Goal: Task Accomplishment & Management: Manage account settings

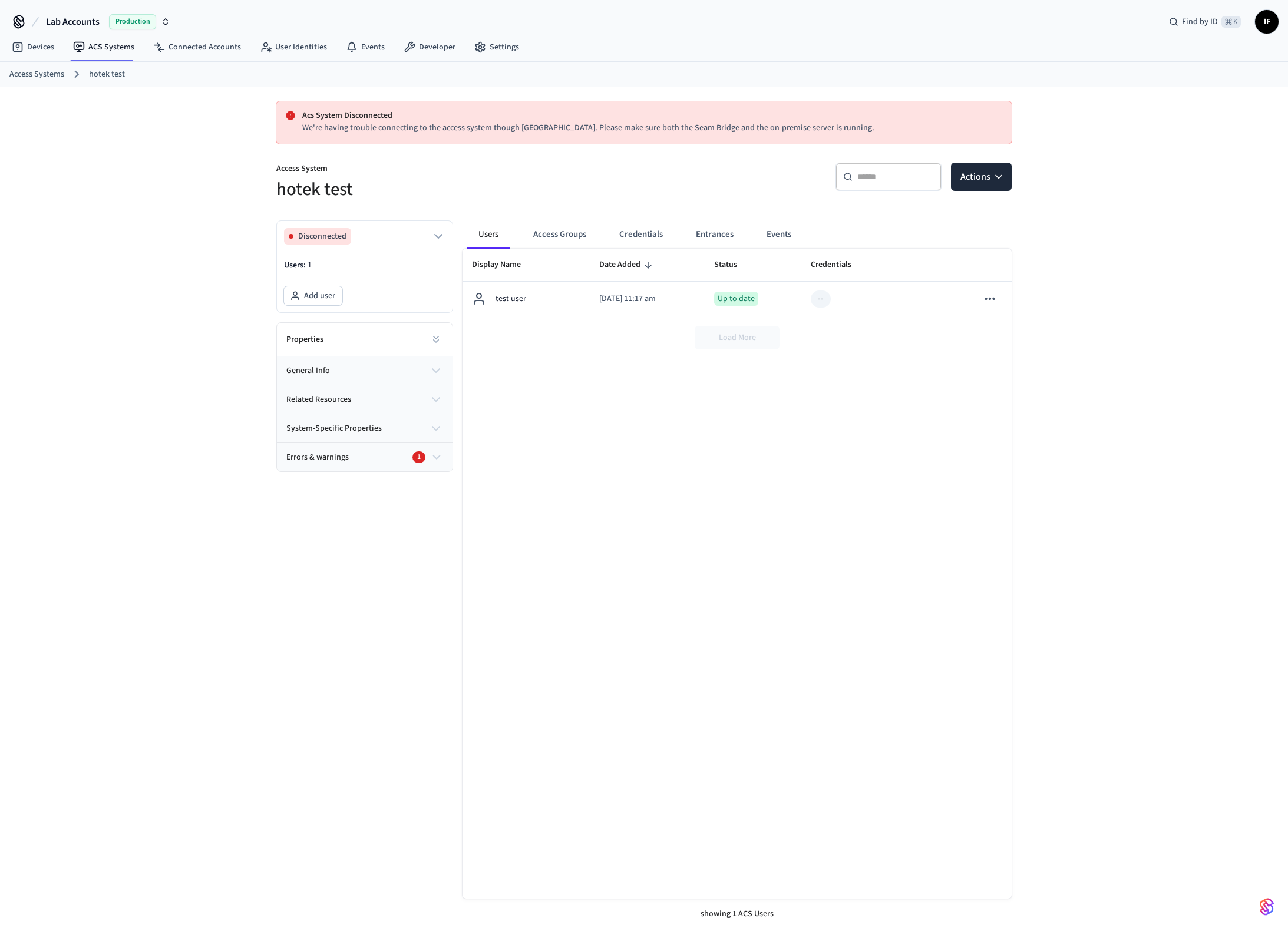
click at [213, 289] on div "Acs System Disconnected We're having trouble connecting to the access system th…" at bounding box center [644, 517] width 1288 height 860
click at [171, 214] on div "Acs System Disconnected We're having trouble connecting to the access system th…" at bounding box center [644, 517] width 1288 height 860
drag, startPoint x: 451, startPoint y: 285, endPoint x: 640, endPoint y: 281, distance: 189.0
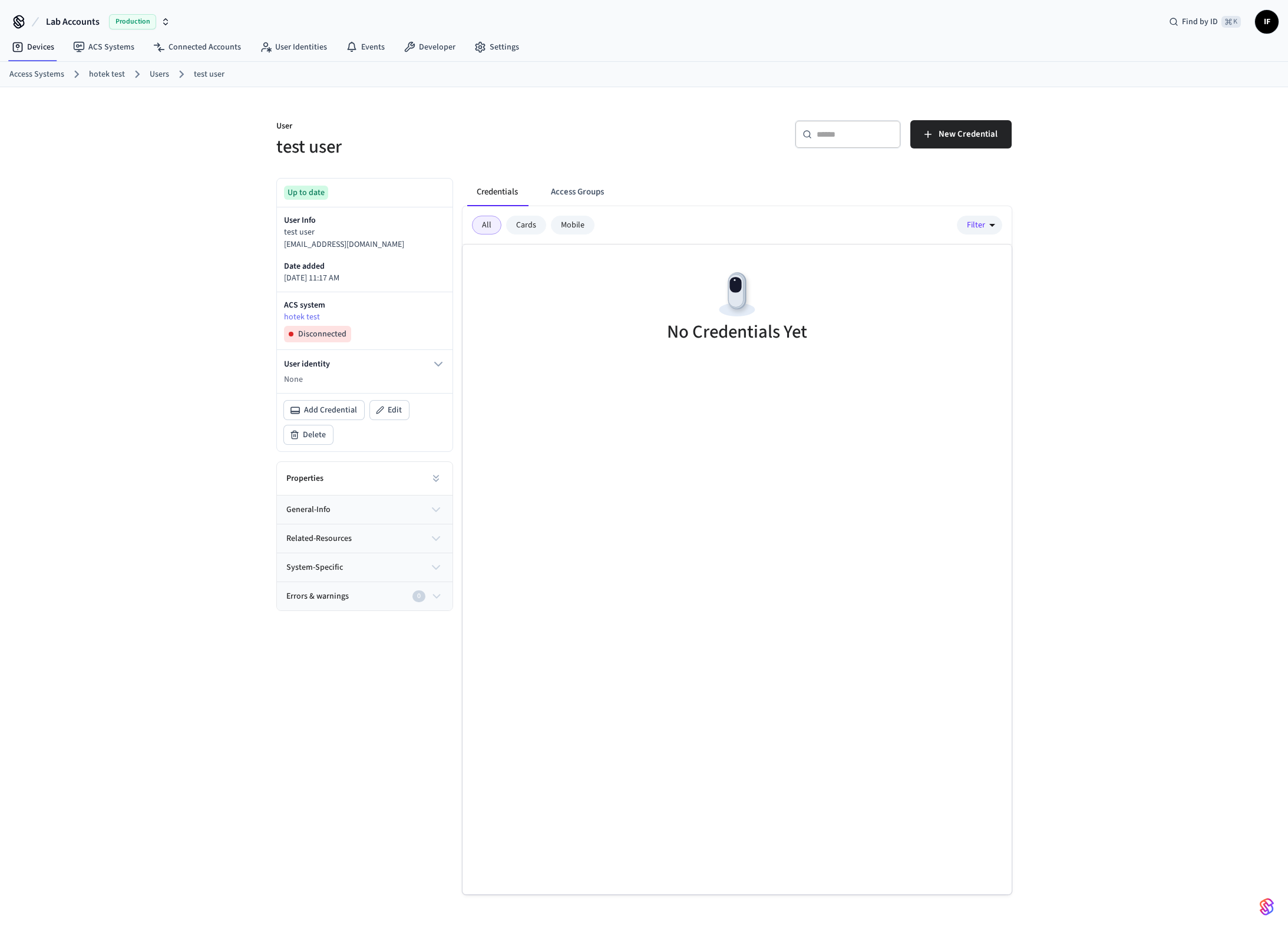
click at [200, 529] on div "User test user ​ ​ New Credential Up to date User Info test user testuser@gmail…" at bounding box center [644, 517] width 1288 height 860
click at [330, 507] on button "general-info" at bounding box center [364, 509] width 176 height 29
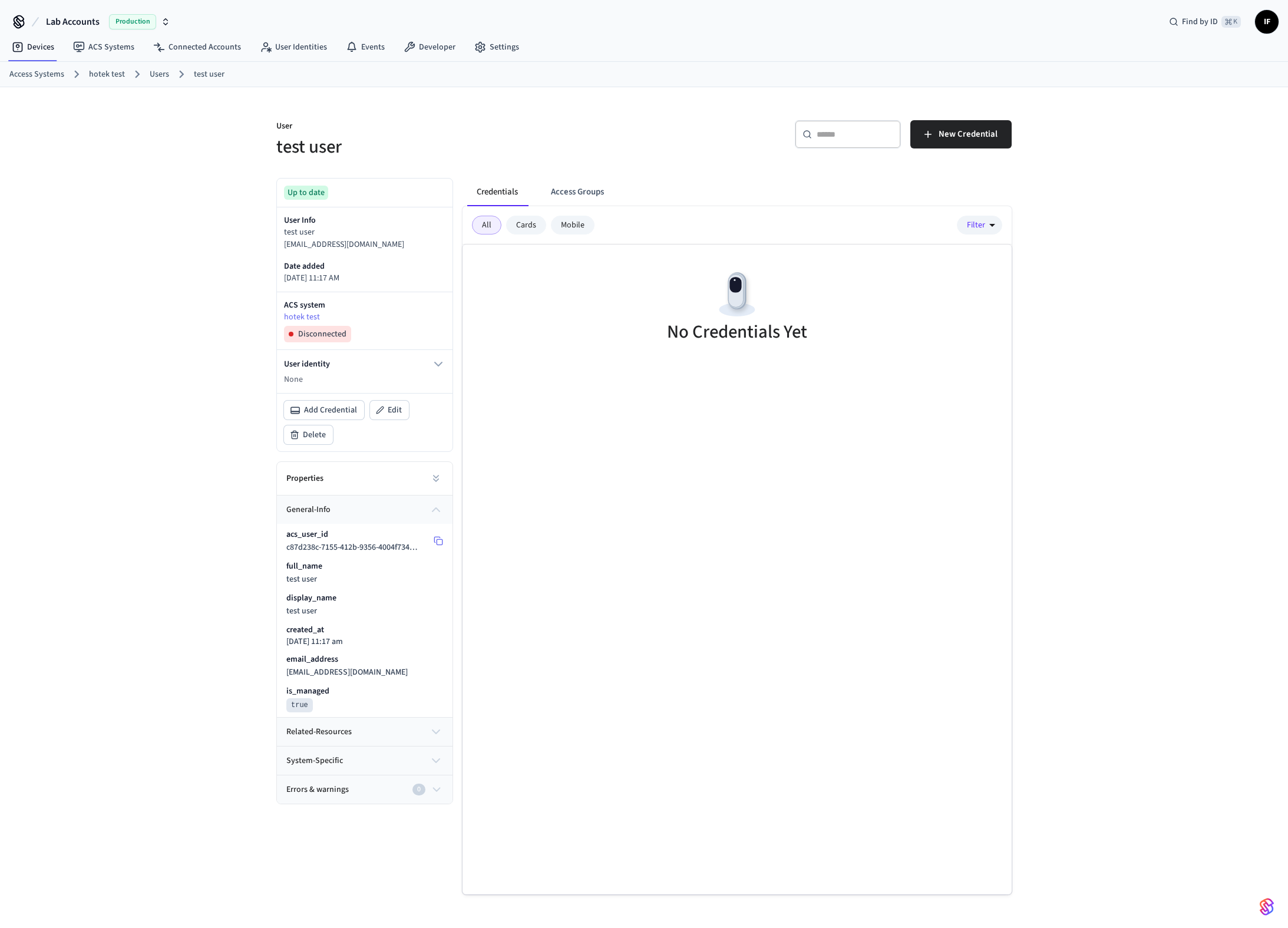
click at [320, 545] on span "c87d238c-7155-412b-9356-4004f7343d8e" at bounding box center [356, 547] width 140 height 12
click at [354, 740] on button "related-resources" at bounding box center [364, 732] width 176 height 29
click at [345, 762] on div "acs_system_id be8693e6-e7af-4973-a592-e194d9a626ee" at bounding box center [352, 763] width 132 height 25
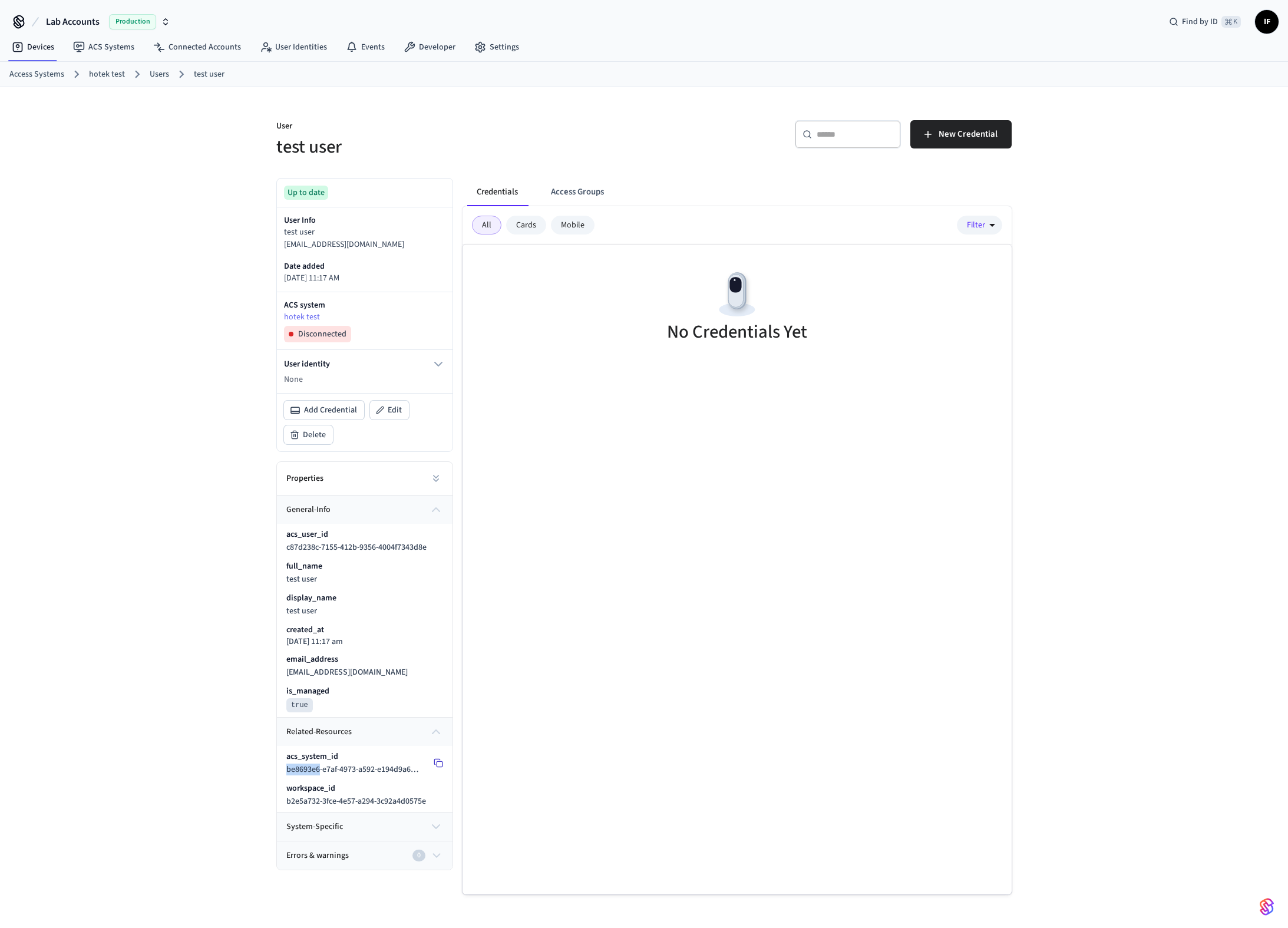
click at [434, 758] on icon at bounding box center [438, 763] width 9 height 9
click at [130, 686] on div "User test user ​ ​ New Credential Up to date User Info test user testuser@gmail…" at bounding box center [644, 517] width 1288 height 860
click at [113, 74] on link "hotek test" at bounding box center [107, 74] width 36 height 13
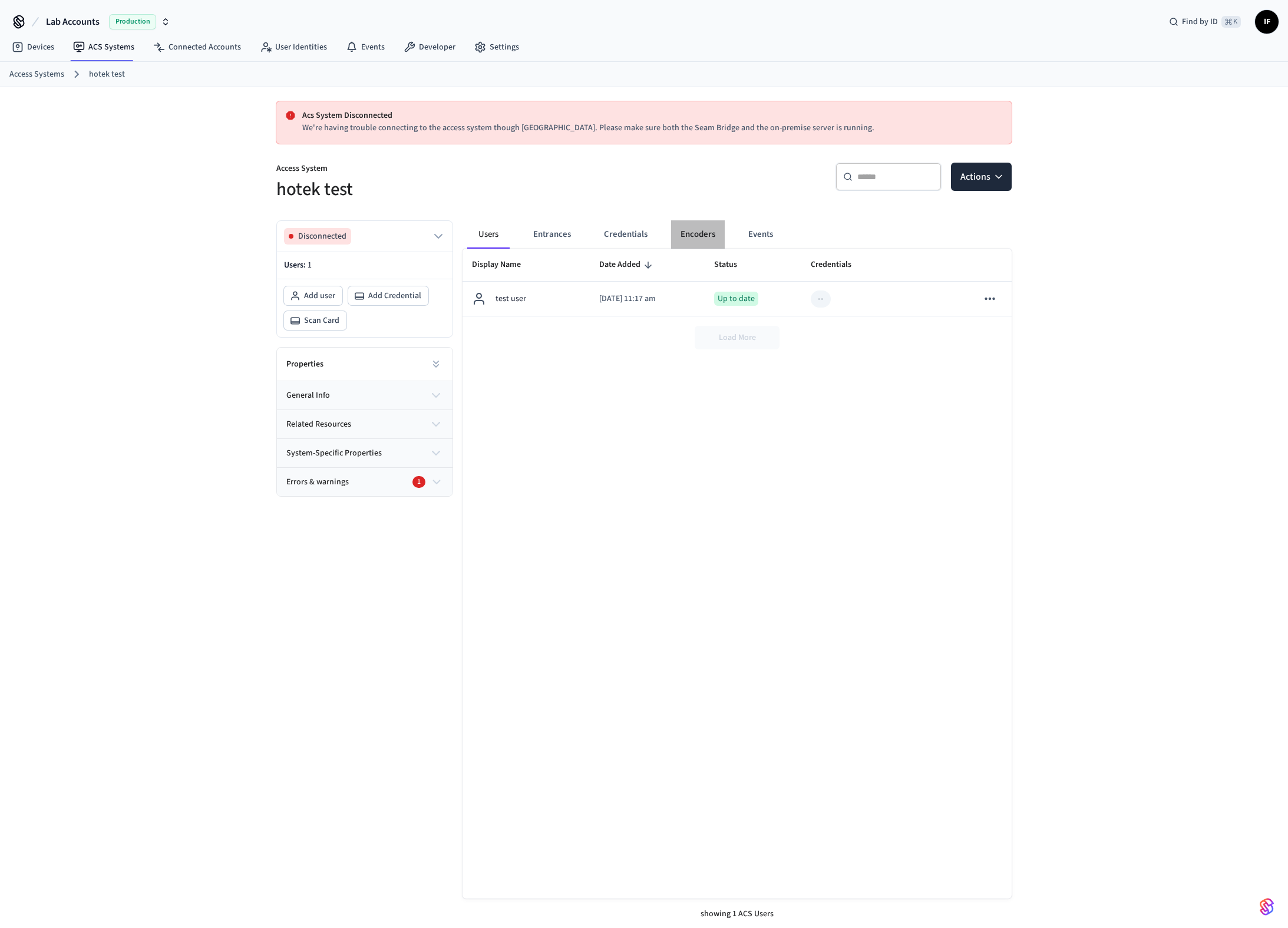
click at [678, 234] on button "Encoders" at bounding box center [698, 234] width 54 height 29
click at [594, 234] on button "Credentials" at bounding box center [625, 234] width 62 height 29
click at [708, 234] on button "Encoders" at bounding box center [695, 234] width 54 height 29
click at [623, 238] on button "Credentials" at bounding box center [625, 234] width 62 height 29
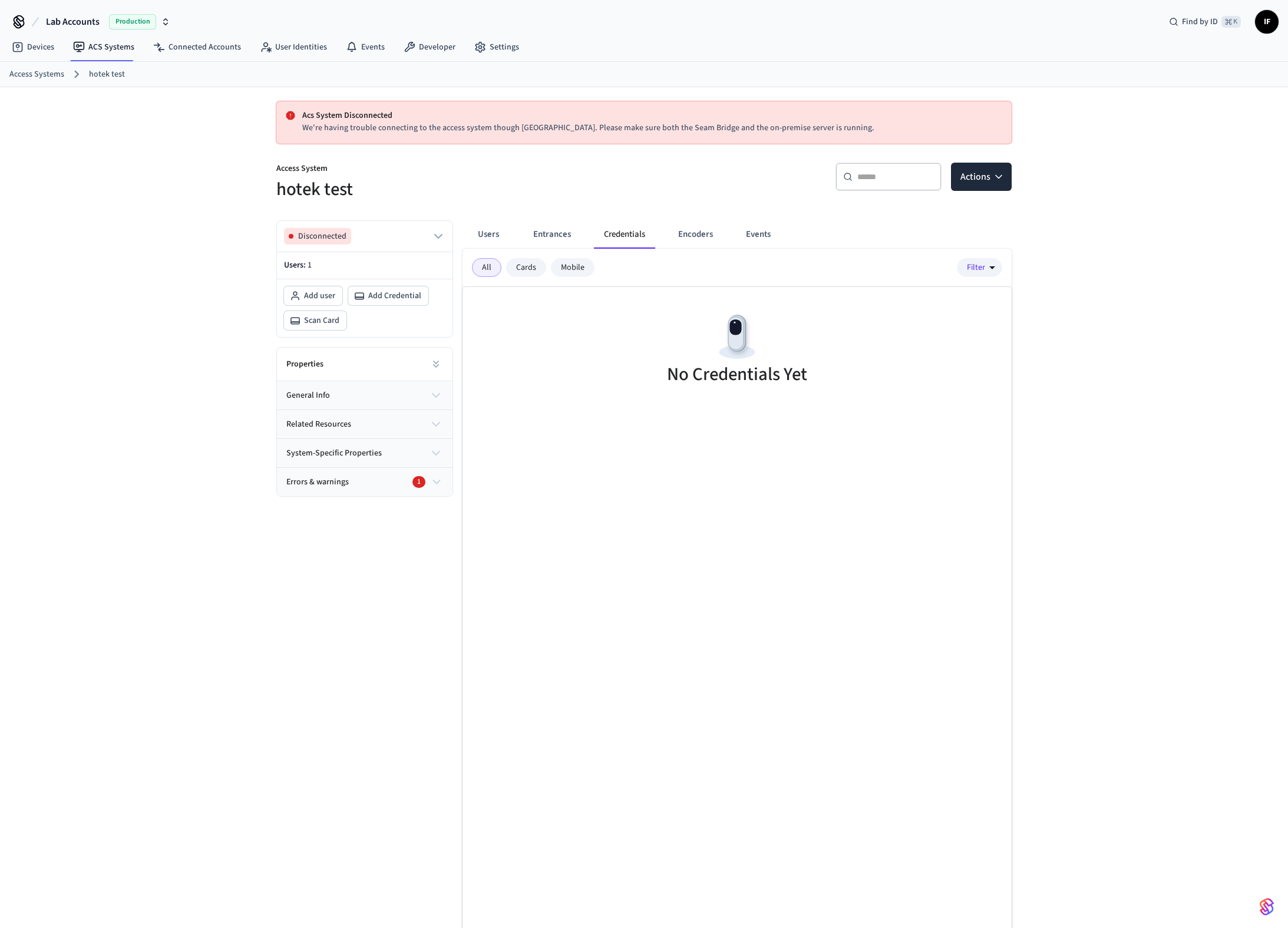
click at [182, 551] on div "Acs System Disconnected We're having trouble connecting to the access system th…" at bounding box center [644, 517] width 1288 height 860
click at [212, 407] on div "Acs System Disconnected We're having trouble connecting to the access system th…" at bounding box center [644, 517] width 1288 height 860
click at [1003, 182] on button "Actions" at bounding box center [981, 176] width 60 height 29
click at [937, 221] on div "Add credential" at bounding box center [945, 224] width 126 height 19
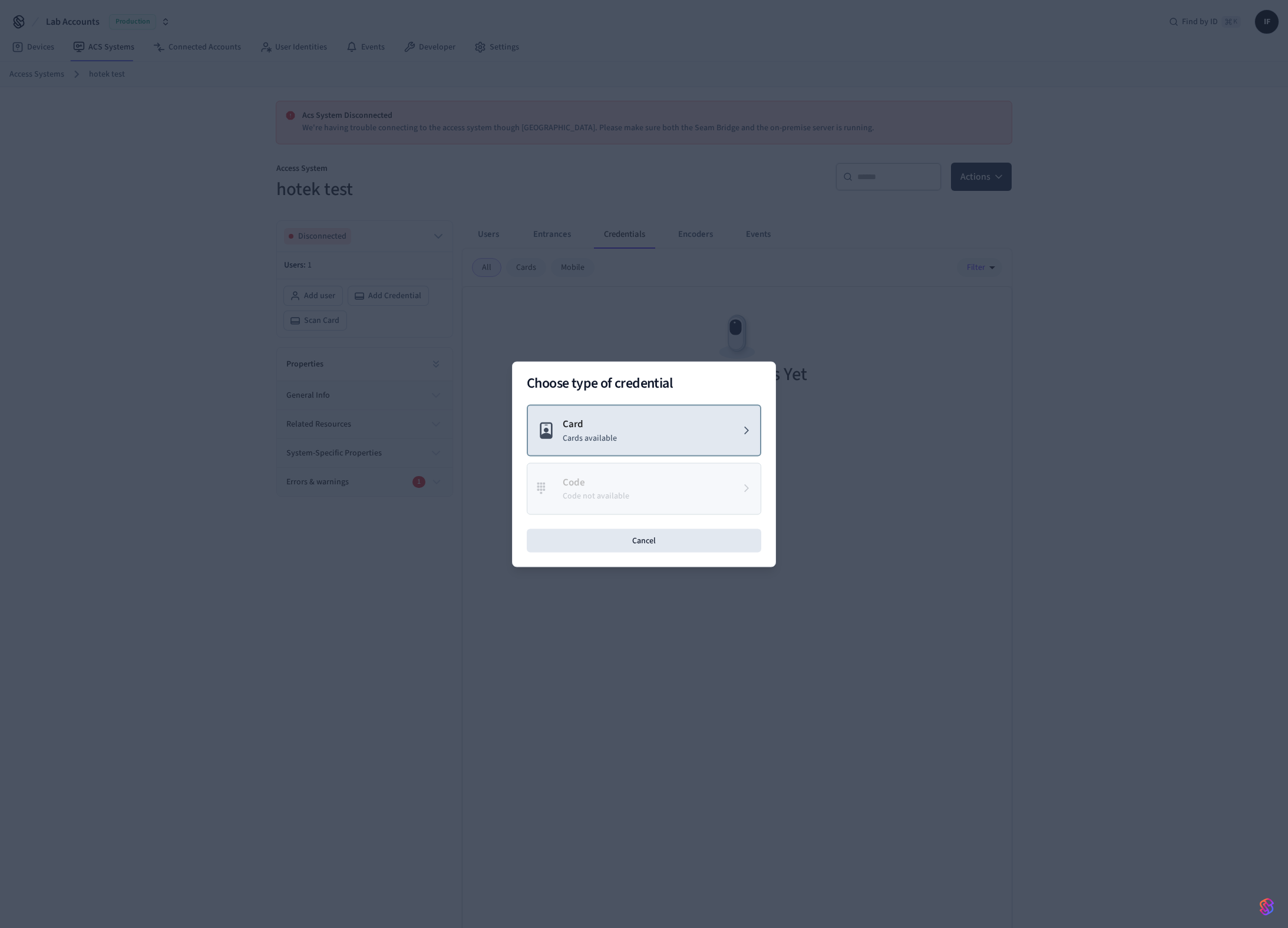
click at [569, 456] on button "Card Cards available" at bounding box center [643, 430] width 234 height 52
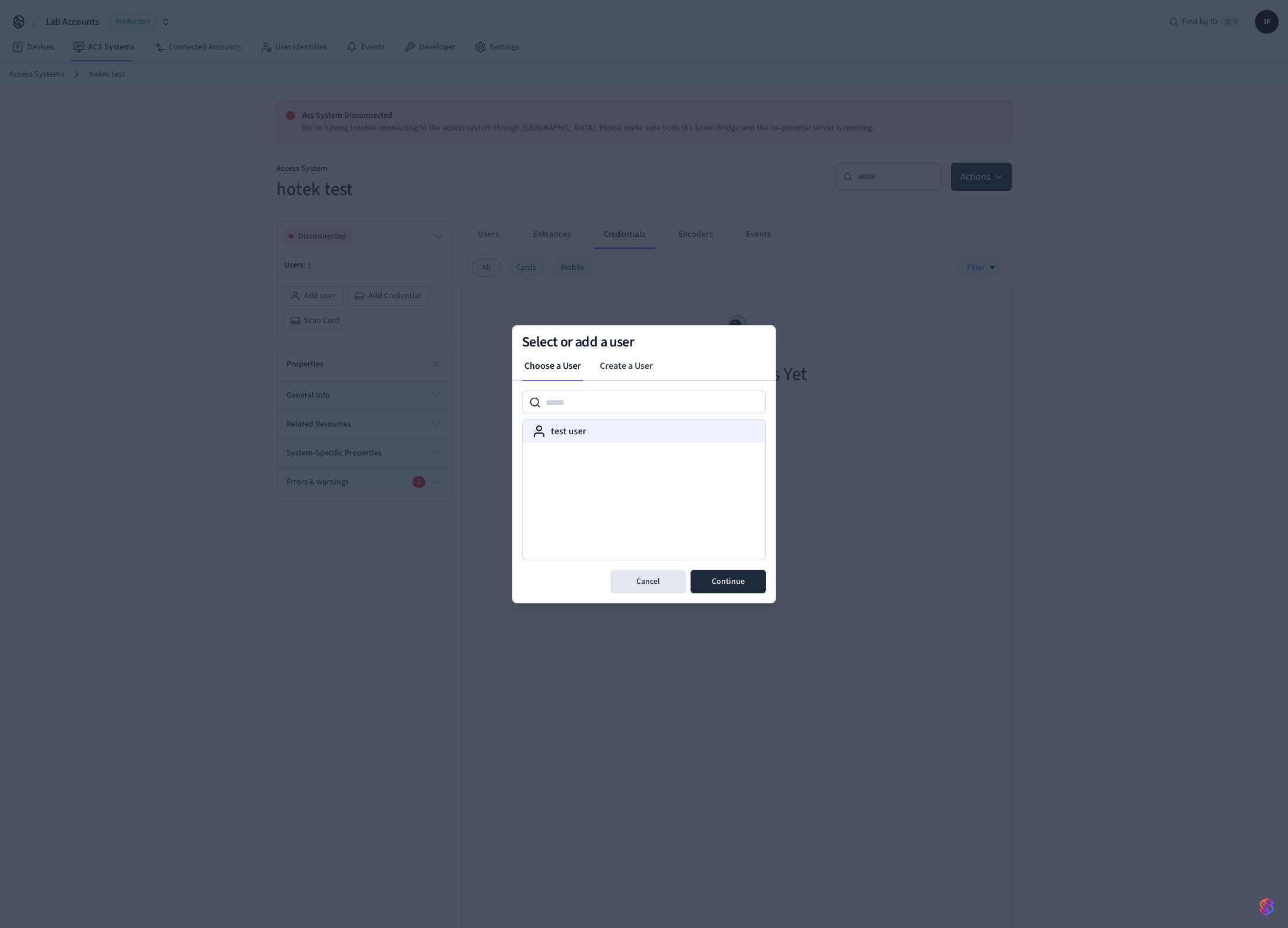
click at [590, 424] on div "test user" at bounding box center [644, 431] width 224 height 14
click at [737, 572] on button "Continue" at bounding box center [728, 582] width 76 height 24
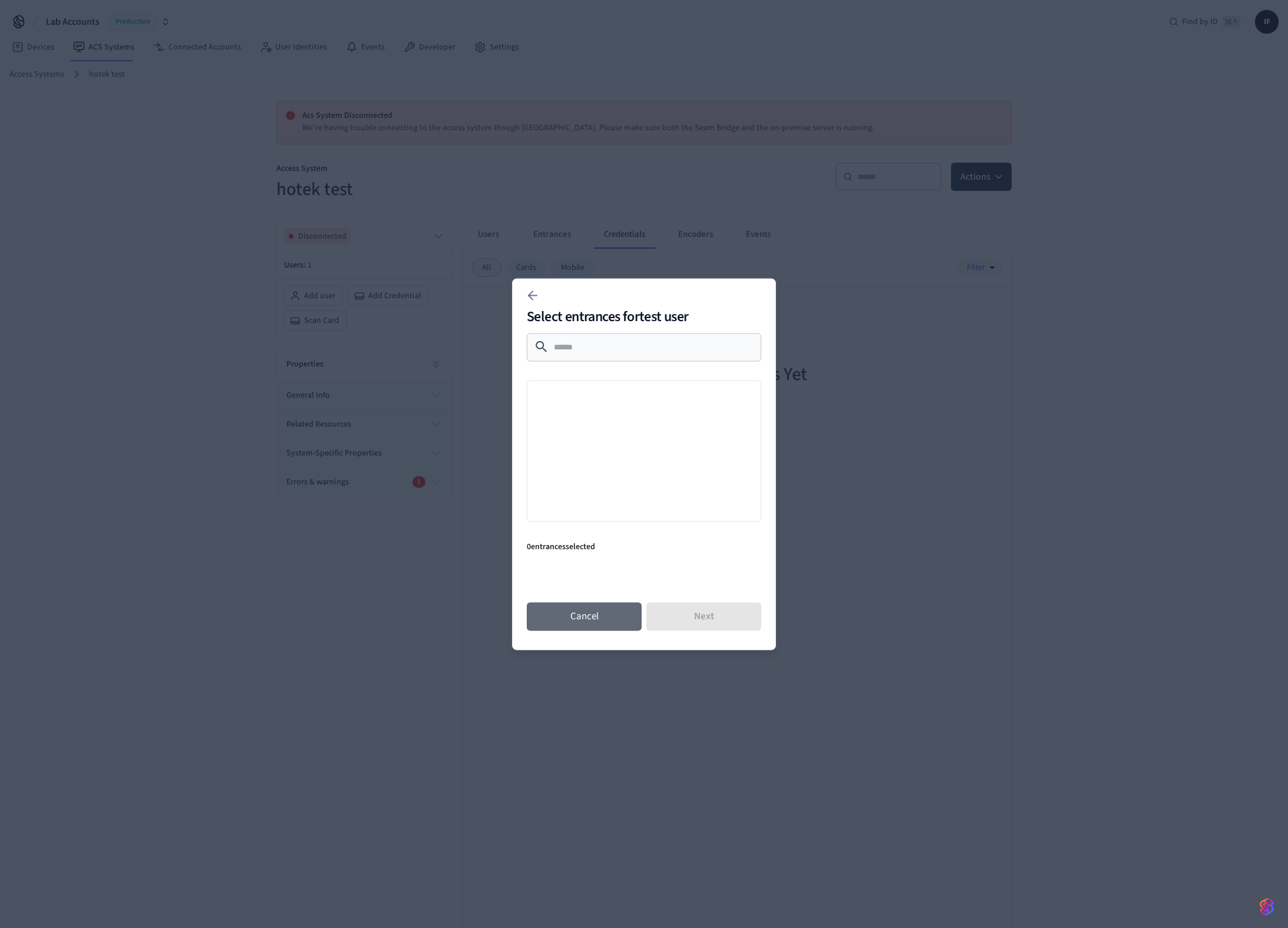
click at [590, 615] on button "Cancel" at bounding box center [584, 616] width 115 height 29
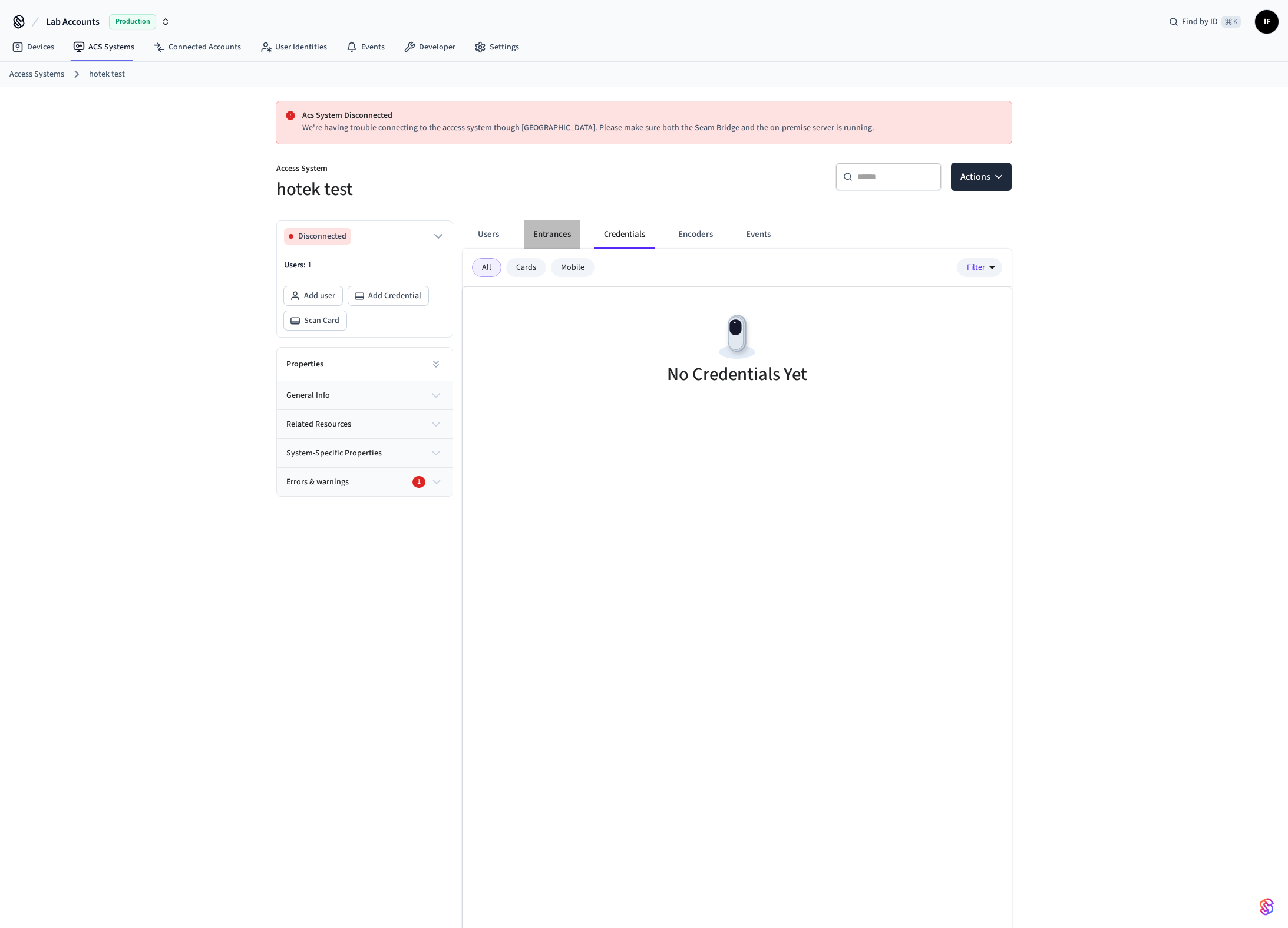
click at [575, 232] on button "Entrances" at bounding box center [552, 234] width 56 height 29
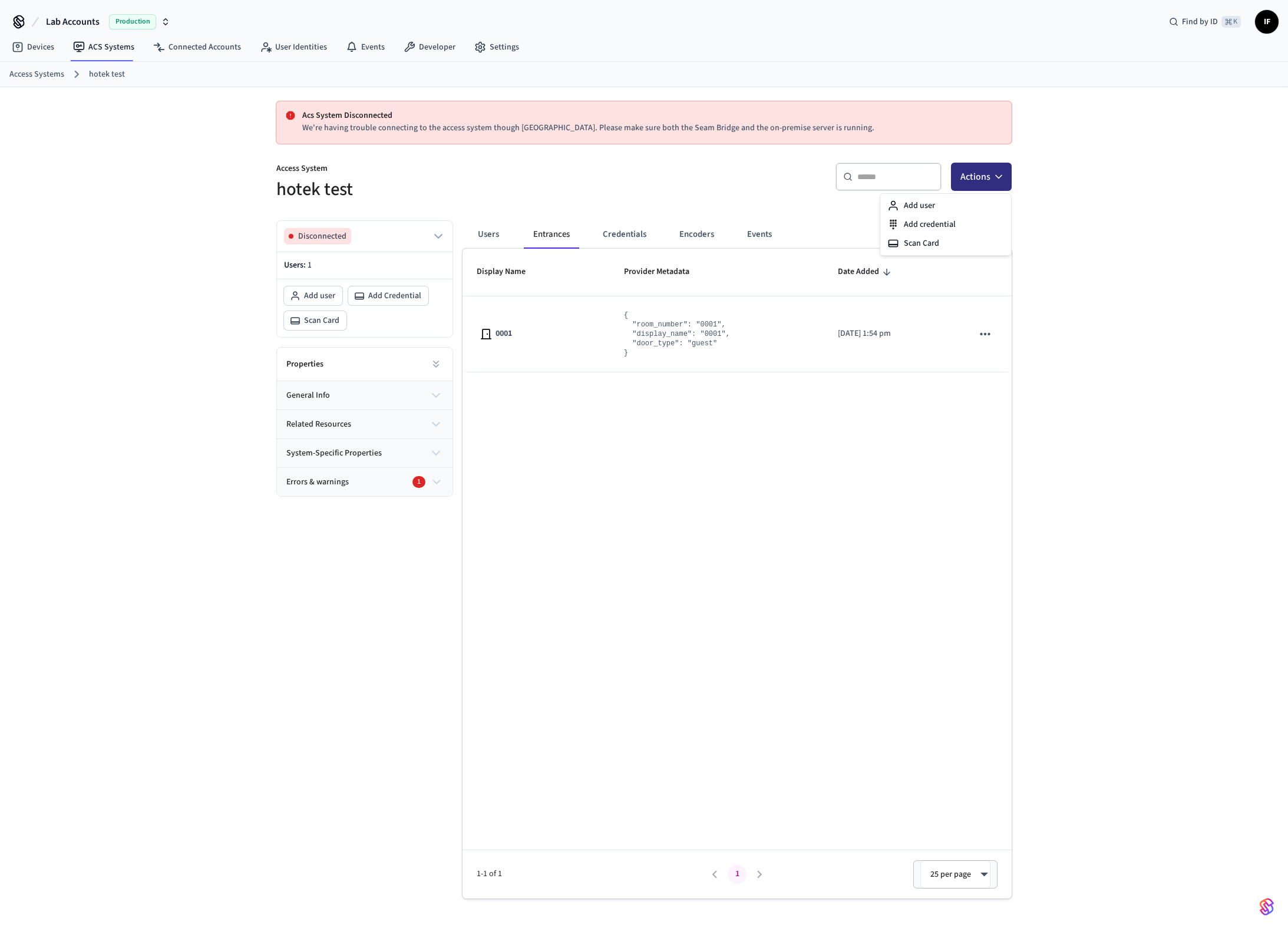
click at [981, 184] on button "Actions" at bounding box center [981, 176] width 60 height 29
click at [640, 216] on div "Users Entrances Credentials Encoders Events Display Name Provider Metadata Date…" at bounding box center [732, 555] width 558 height 688
click at [635, 228] on button "Credentials" at bounding box center [624, 234] width 62 height 29
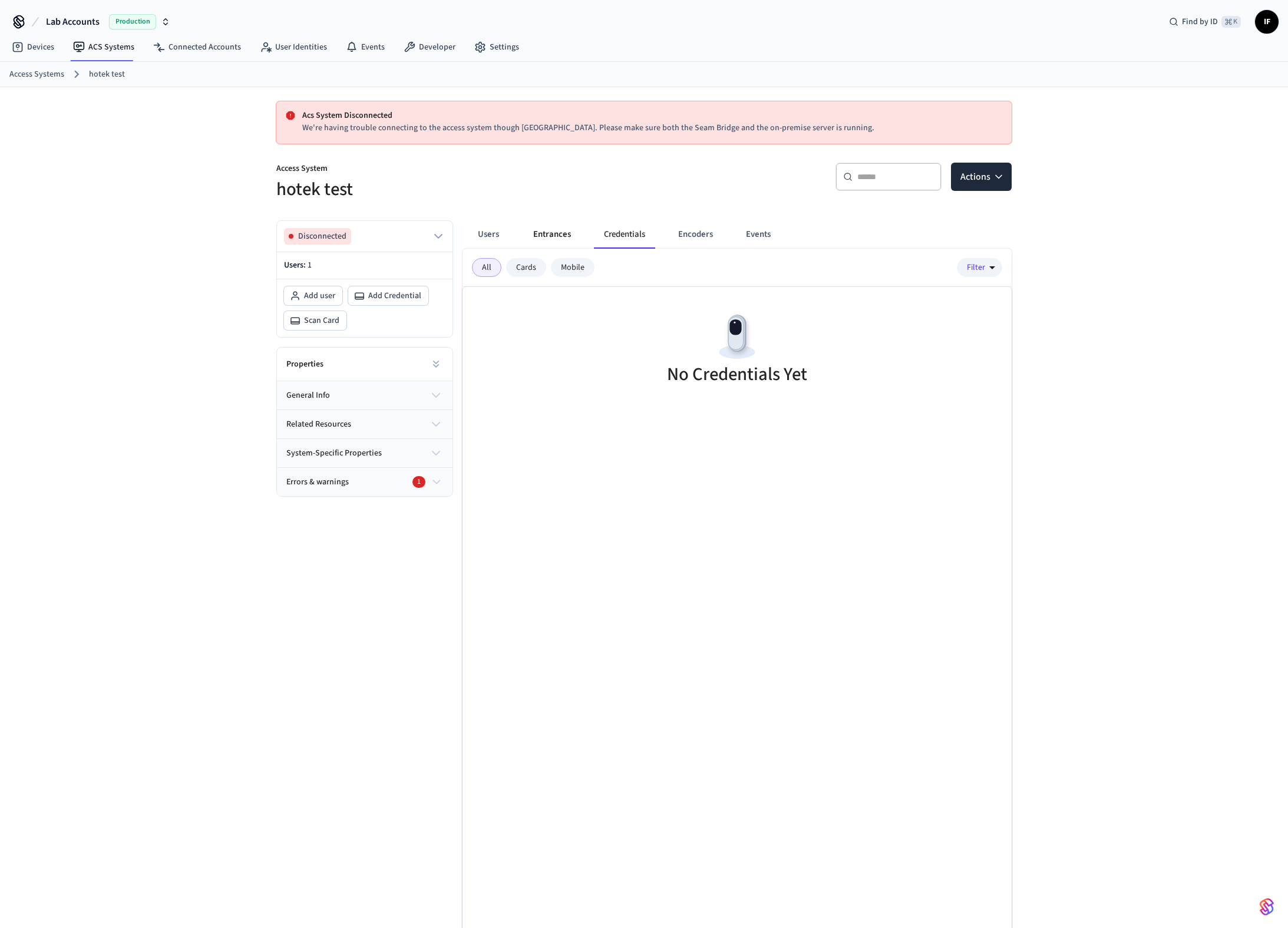
click at [556, 230] on button "Entrances" at bounding box center [552, 234] width 56 height 29
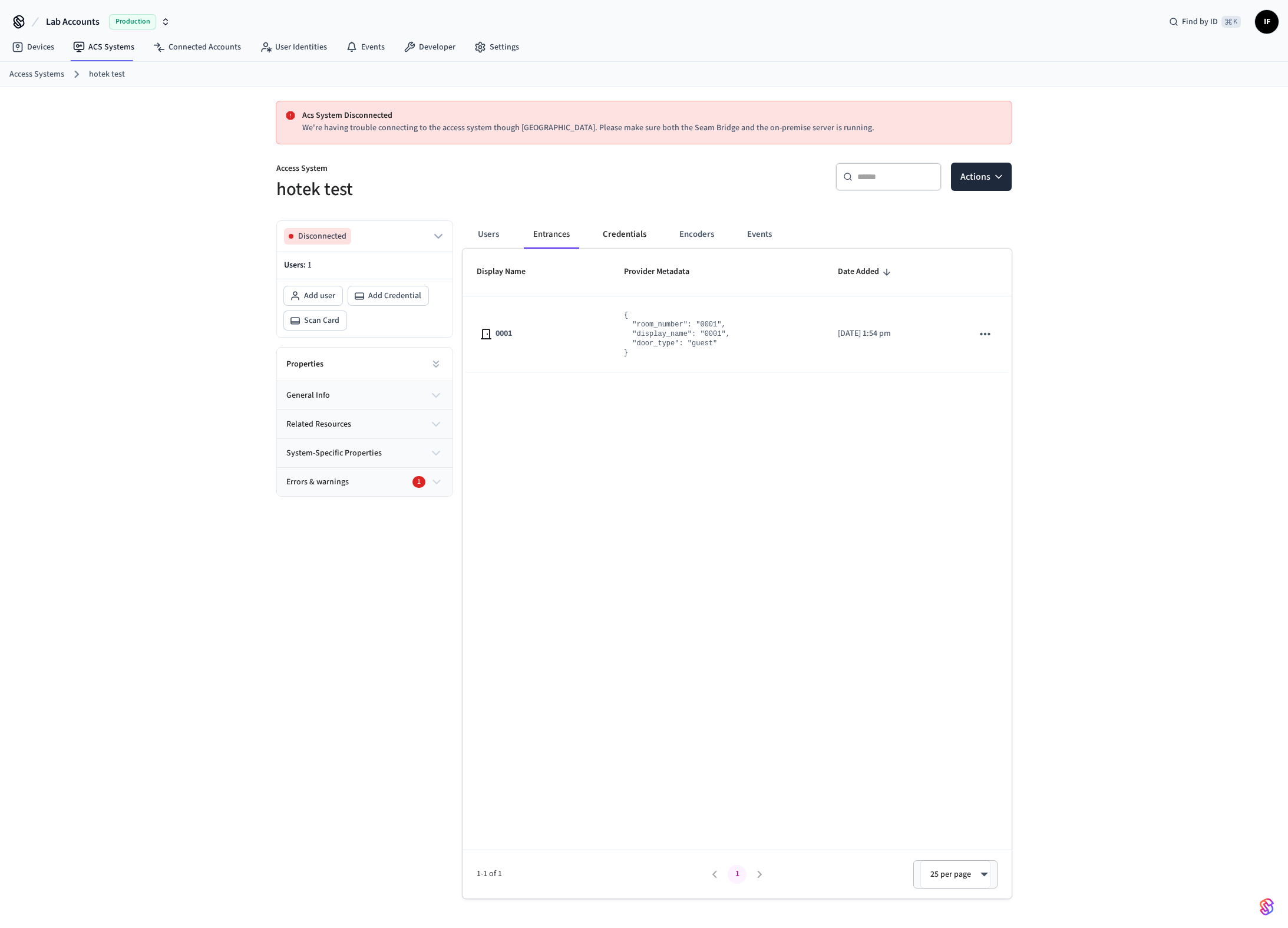
click at [645, 237] on button "Credentials" at bounding box center [624, 234] width 62 height 29
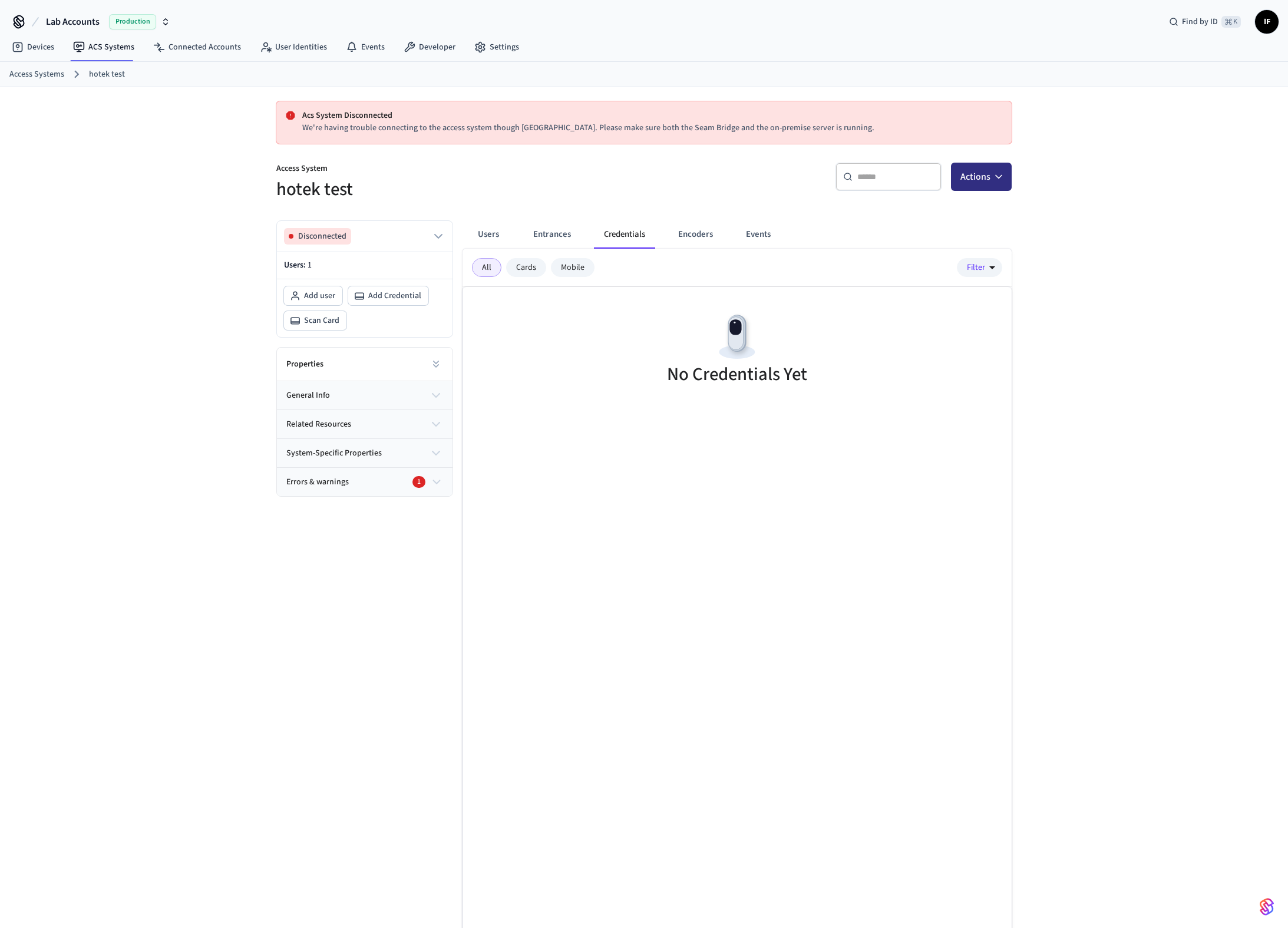
click at [992, 185] on button "Actions" at bounding box center [981, 176] width 60 height 29
click at [958, 224] on div "Add credential" at bounding box center [945, 224] width 126 height 19
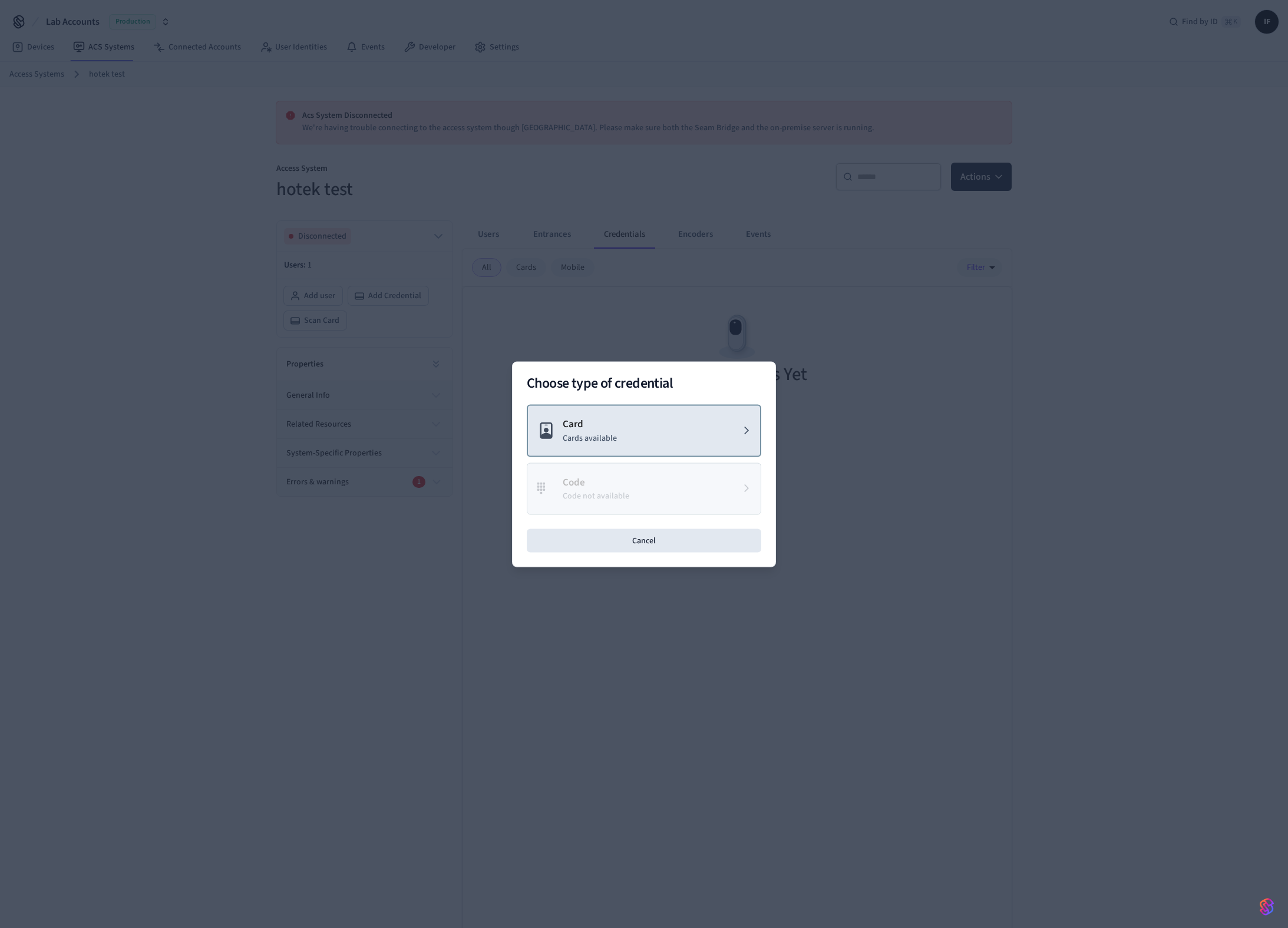
click at [595, 427] on p "Card" at bounding box center [590, 424] width 54 height 15
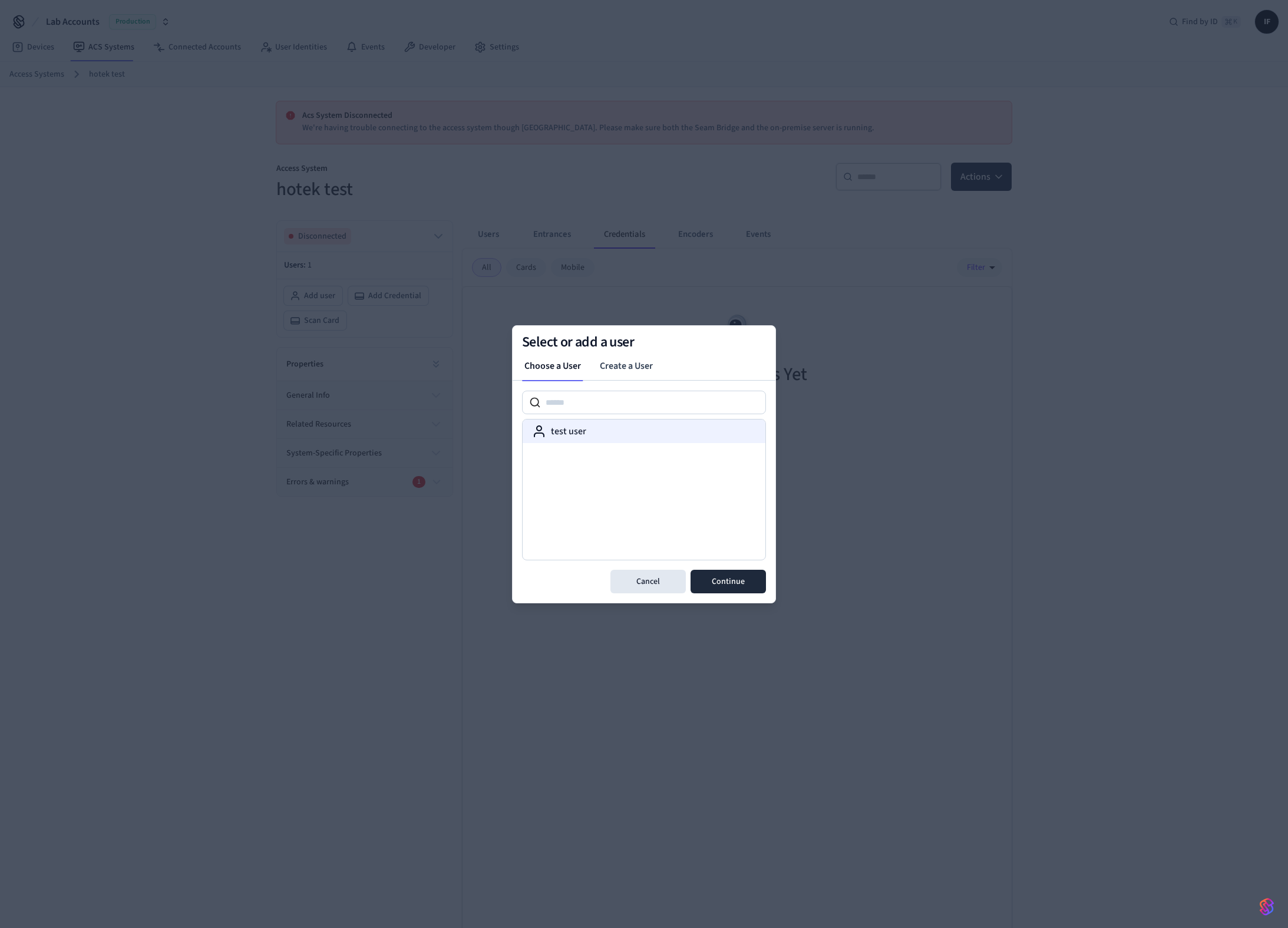
click at [602, 436] on div "test user" at bounding box center [644, 431] width 224 height 14
click at [715, 576] on button "Continue" at bounding box center [728, 582] width 76 height 24
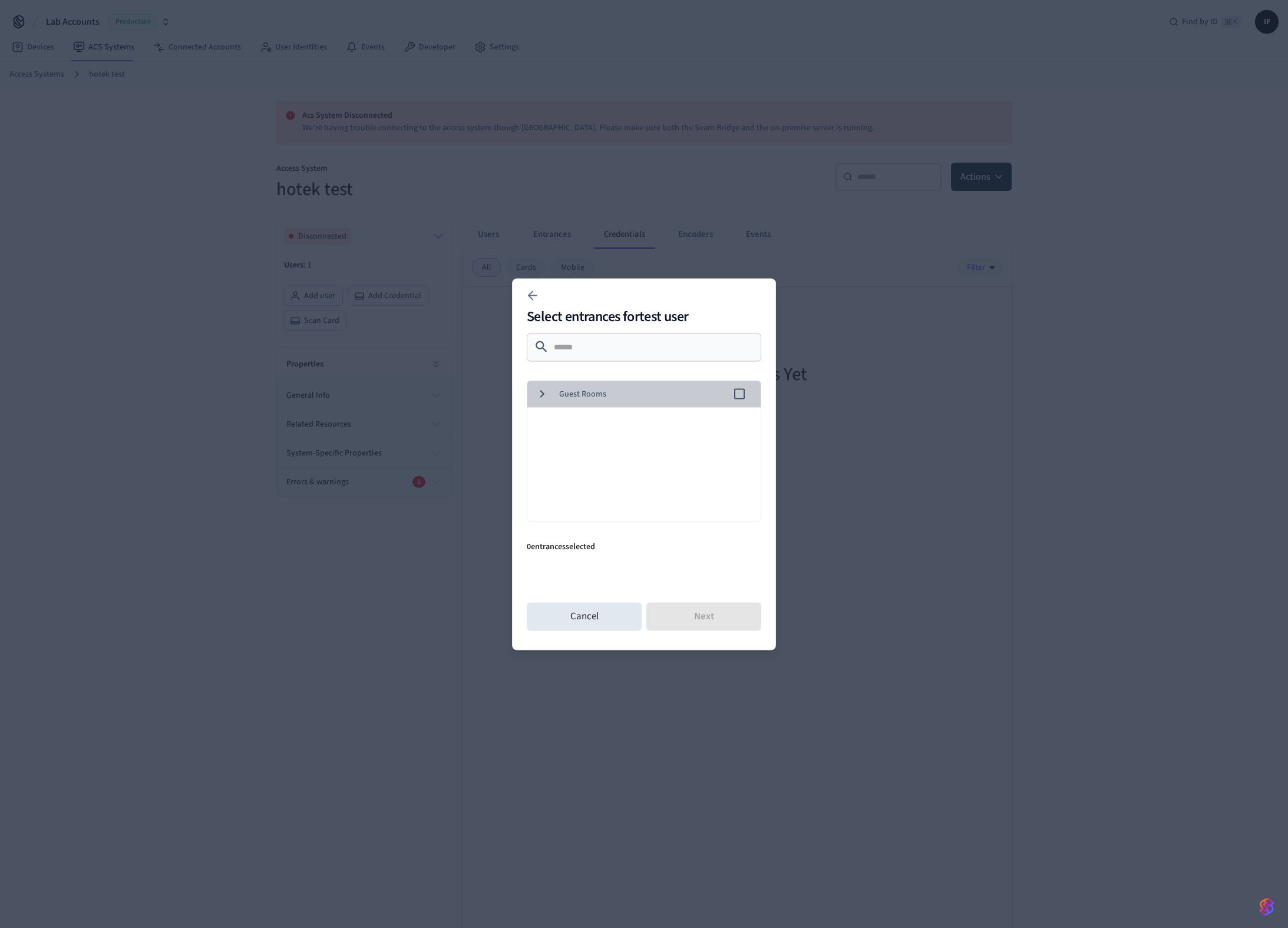
click at [554, 387] on div "Guest Rooms" at bounding box center [641, 394] width 238 height 27
click at [583, 419] on span "0001" at bounding box center [667, 420] width 170 height 13
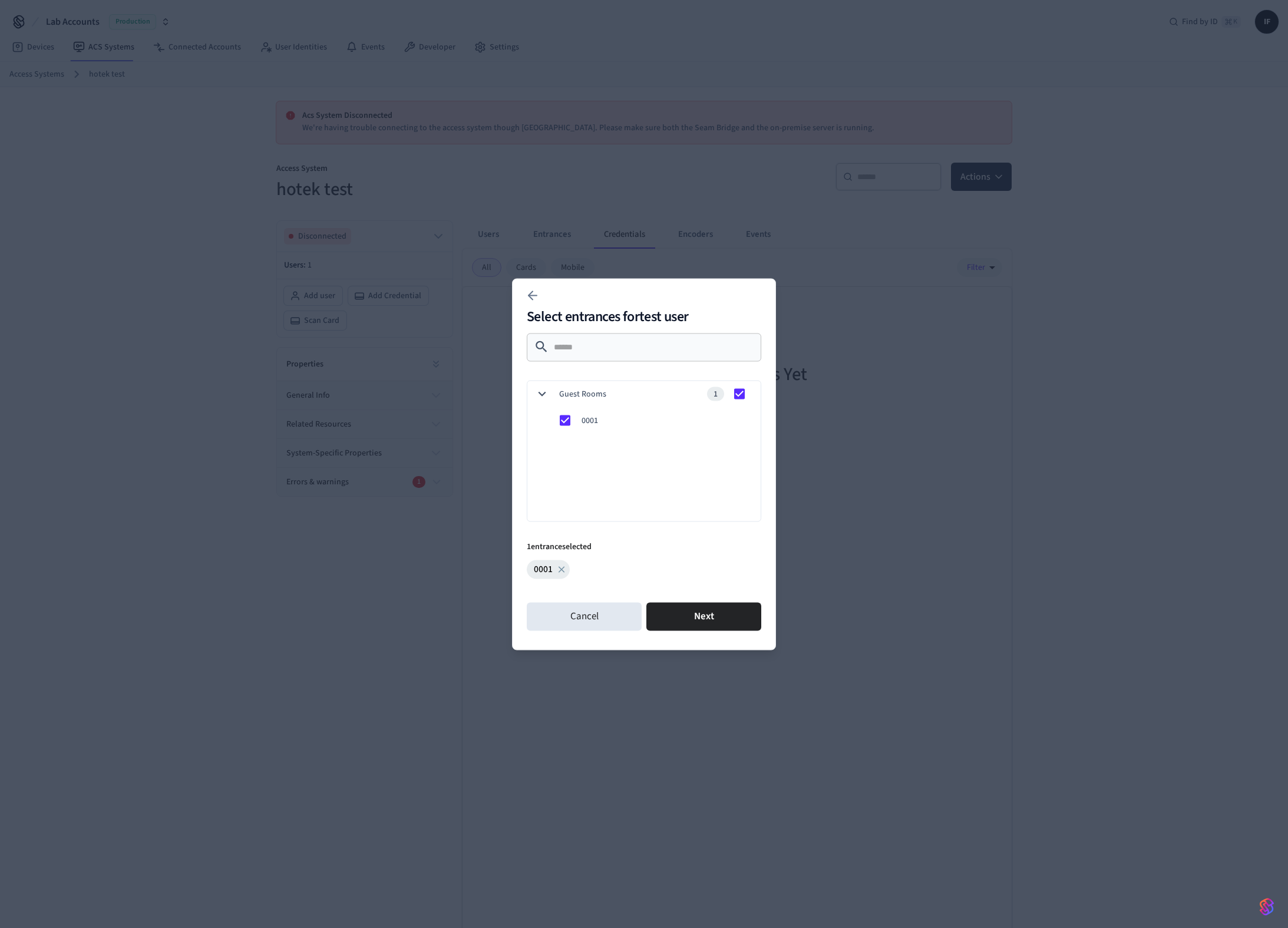
click at [688, 646] on div "Select entrances for test user ​ ​ Guest Rooms 1 0001 1 entrance selected 0001 …" at bounding box center [644, 464] width 264 height 371
click at [693, 624] on button "Next" at bounding box center [703, 616] width 115 height 29
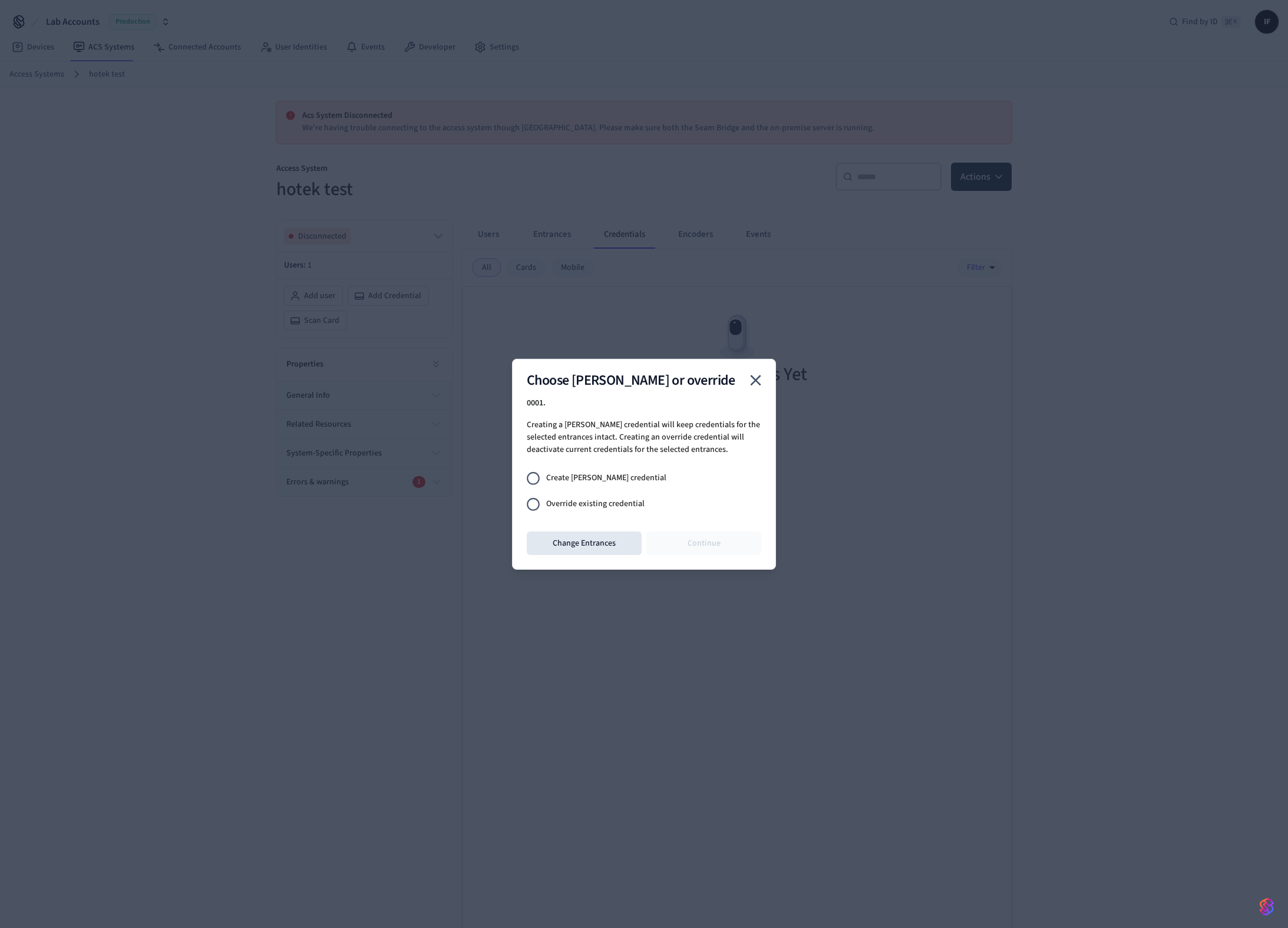
click at [611, 472] on span "Create joiner credential" at bounding box center [606, 478] width 120 height 13
click at [618, 499] on span "Override existing credential" at bounding box center [595, 504] width 98 height 13
click at [703, 547] on button "Continue" at bounding box center [703, 543] width 115 height 24
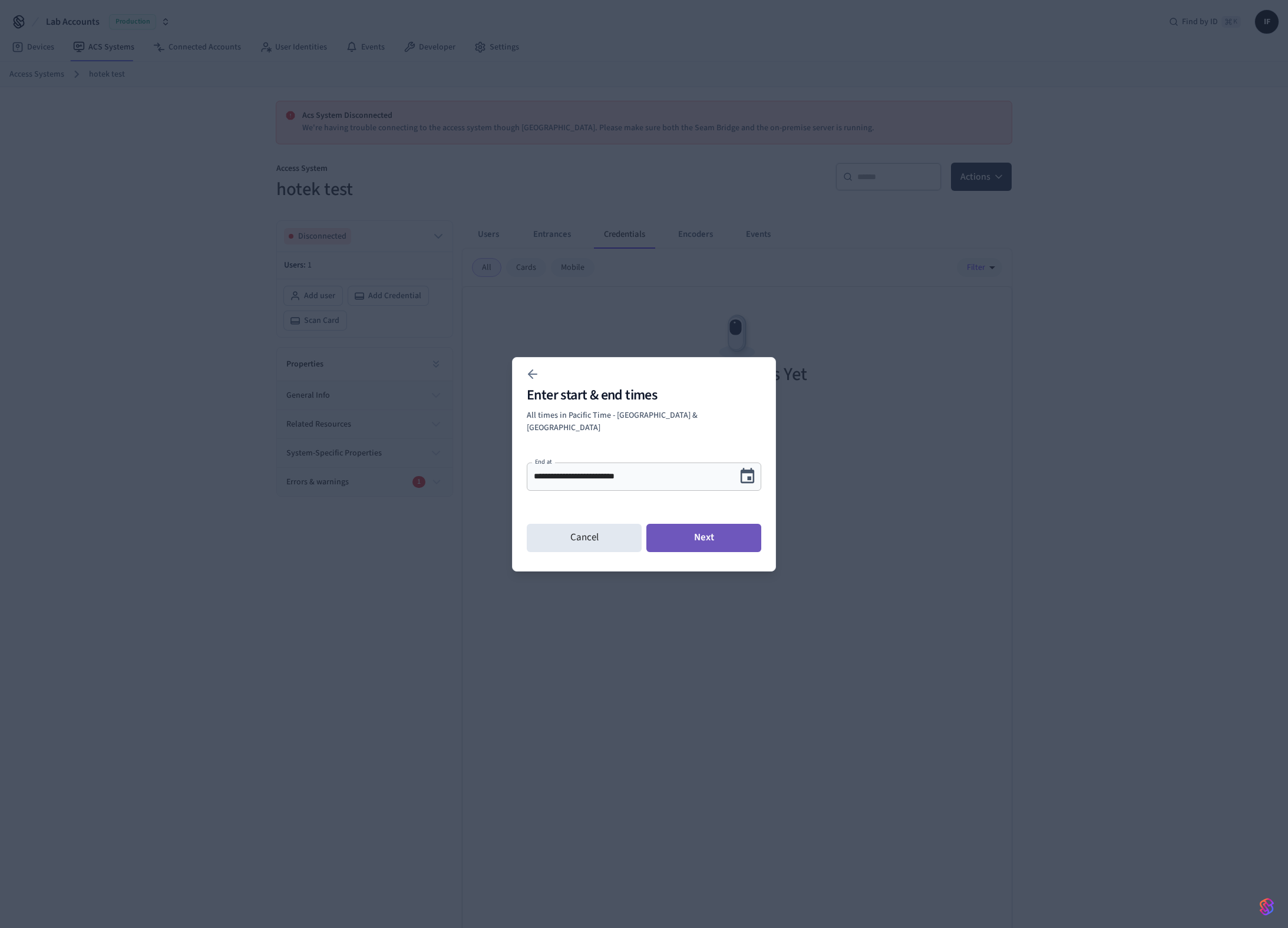
click at [699, 535] on button "Next" at bounding box center [703, 538] width 115 height 29
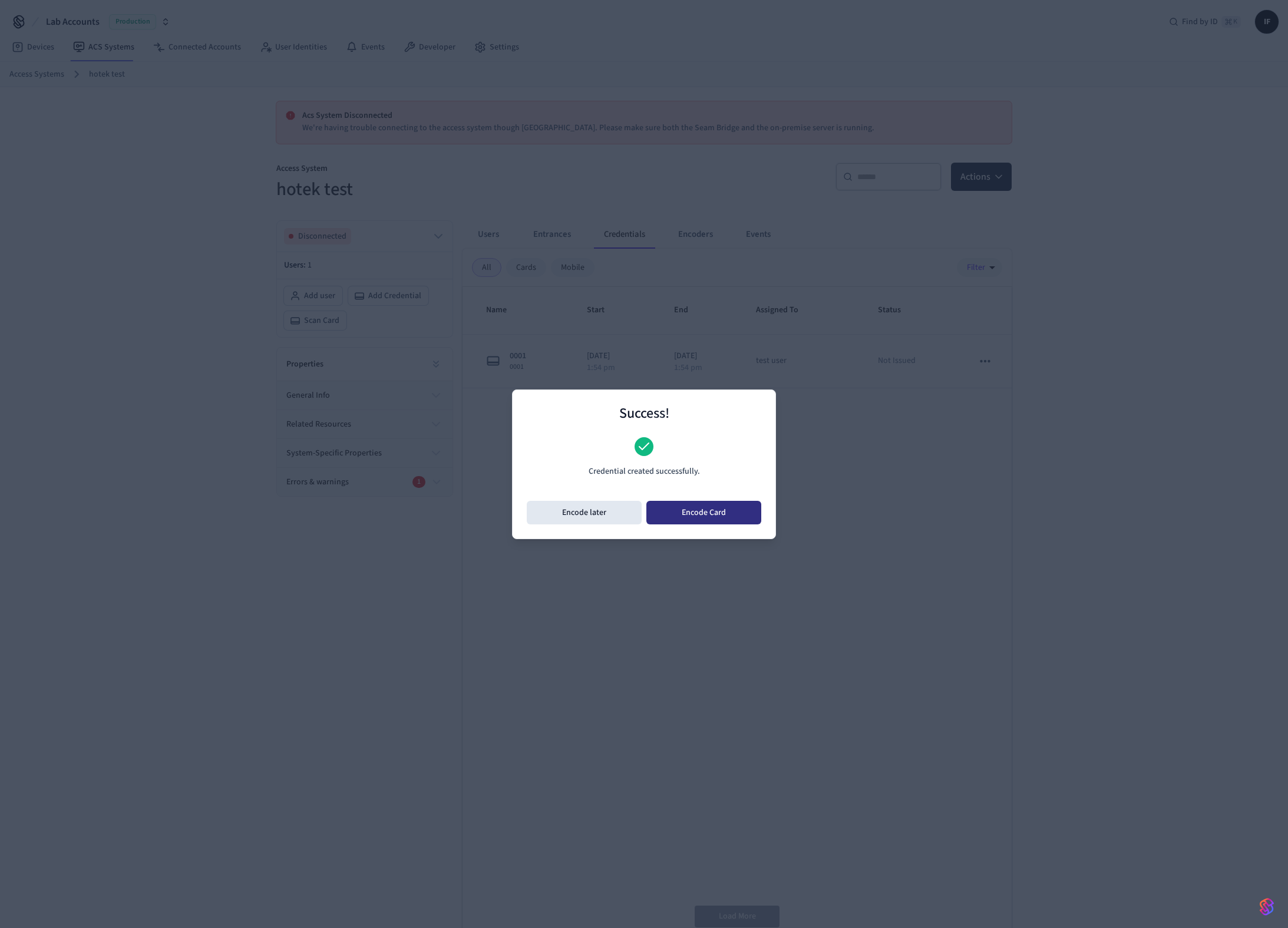
click at [675, 513] on button "Encode Card" at bounding box center [703, 513] width 115 height 24
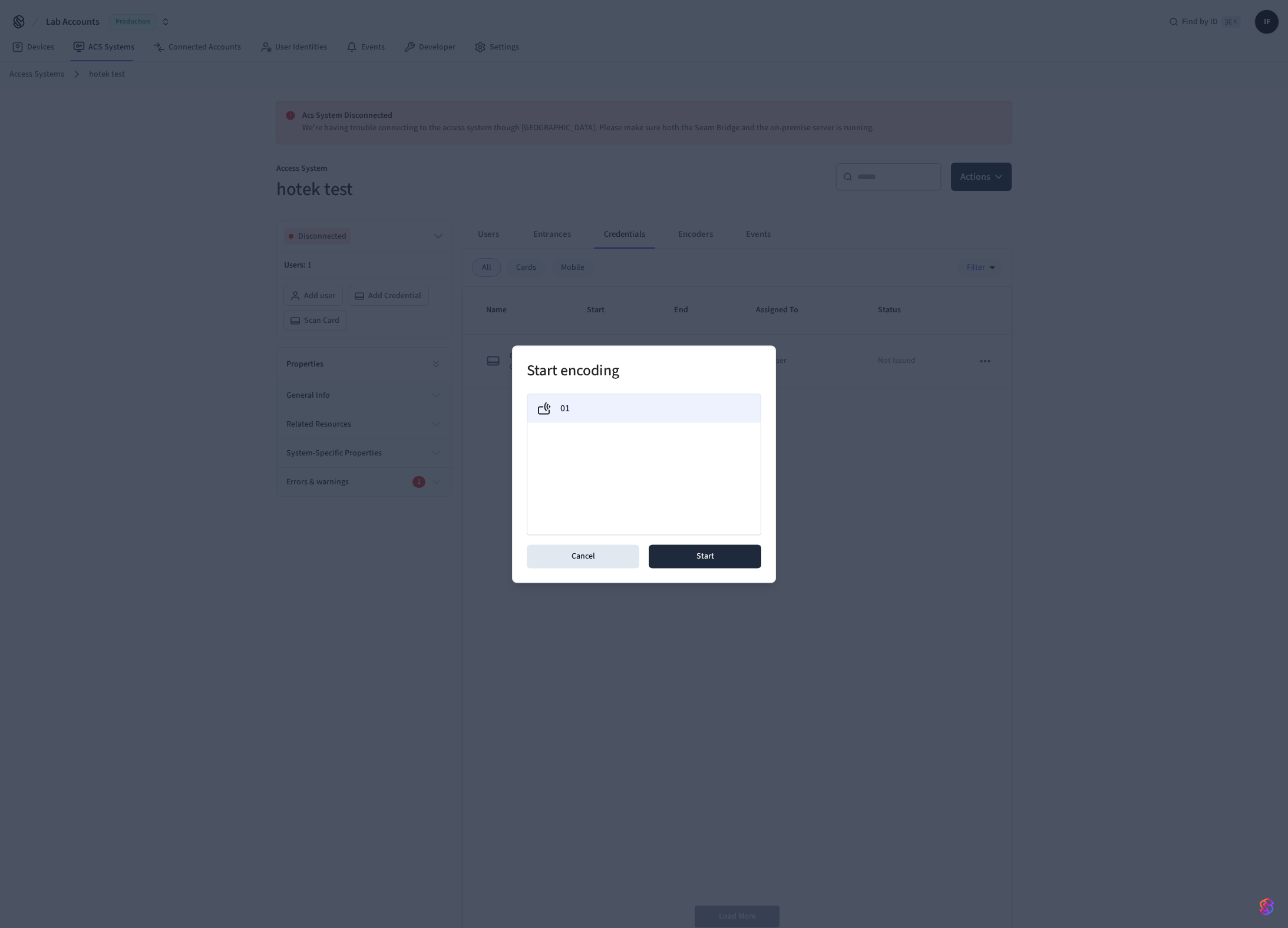
click at [623, 415] on div "01" at bounding box center [643, 408] width 214 height 14
click at [692, 551] on button "Start" at bounding box center [705, 557] width 113 height 24
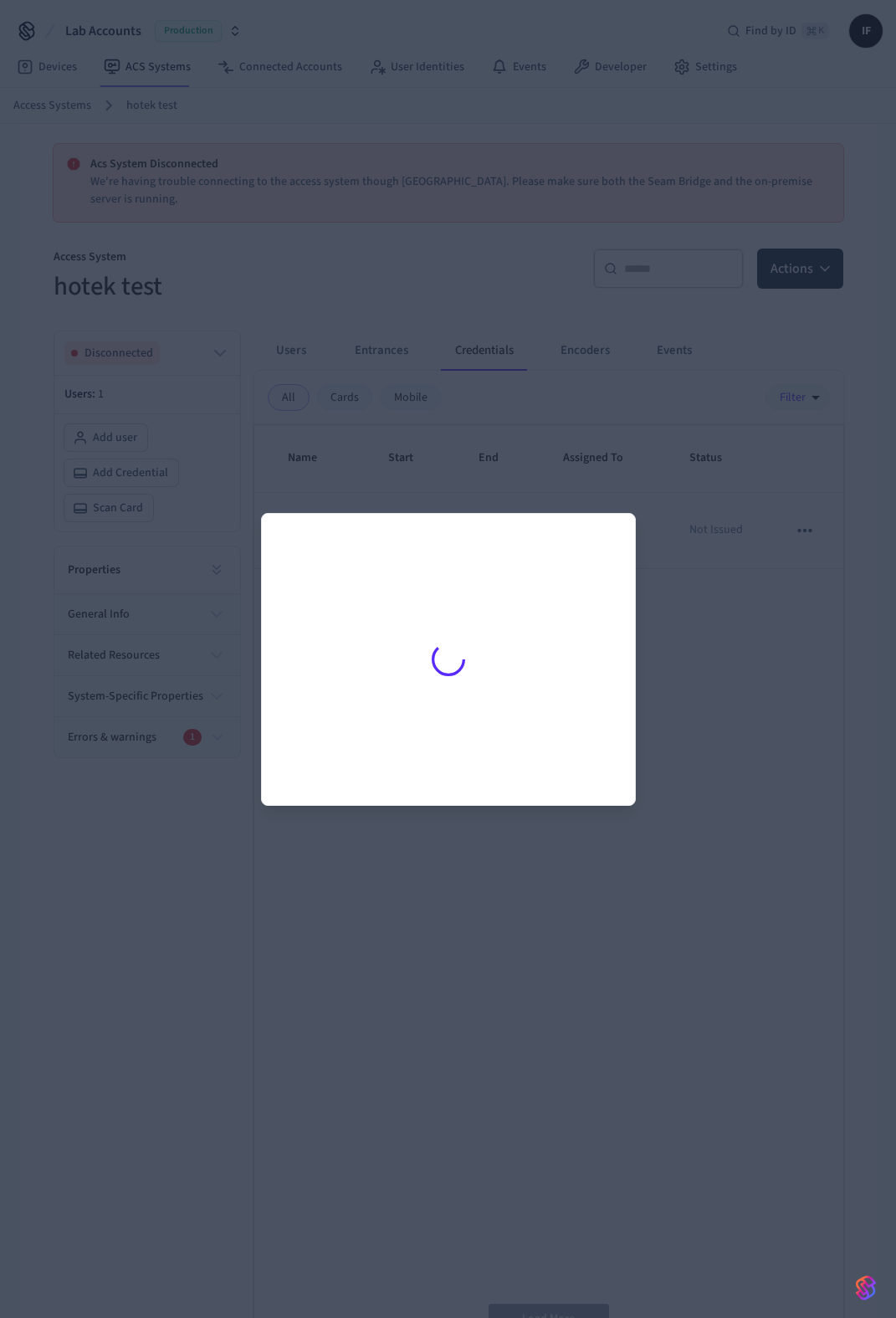
click at [790, 601] on div at bounding box center [448, 659] width 896 height 1318
click at [726, 598] on div at bounding box center [448, 659] width 896 height 1318
click at [509, 617] on div at bounding box center [448, 659] width 333 height 251
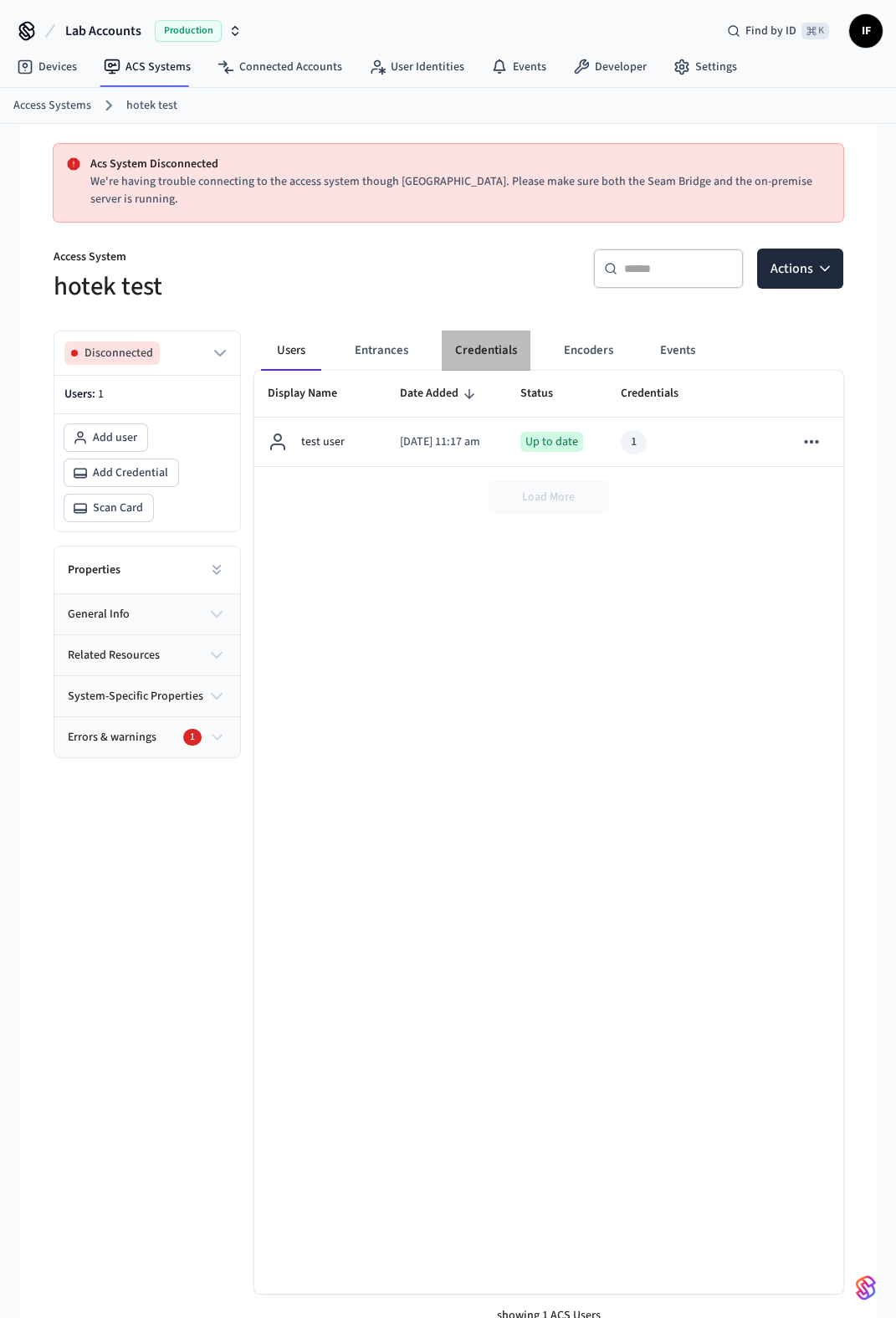
click at [494, 349] on button "Credentials" at bounding box center [486, 350] width 89 height 41
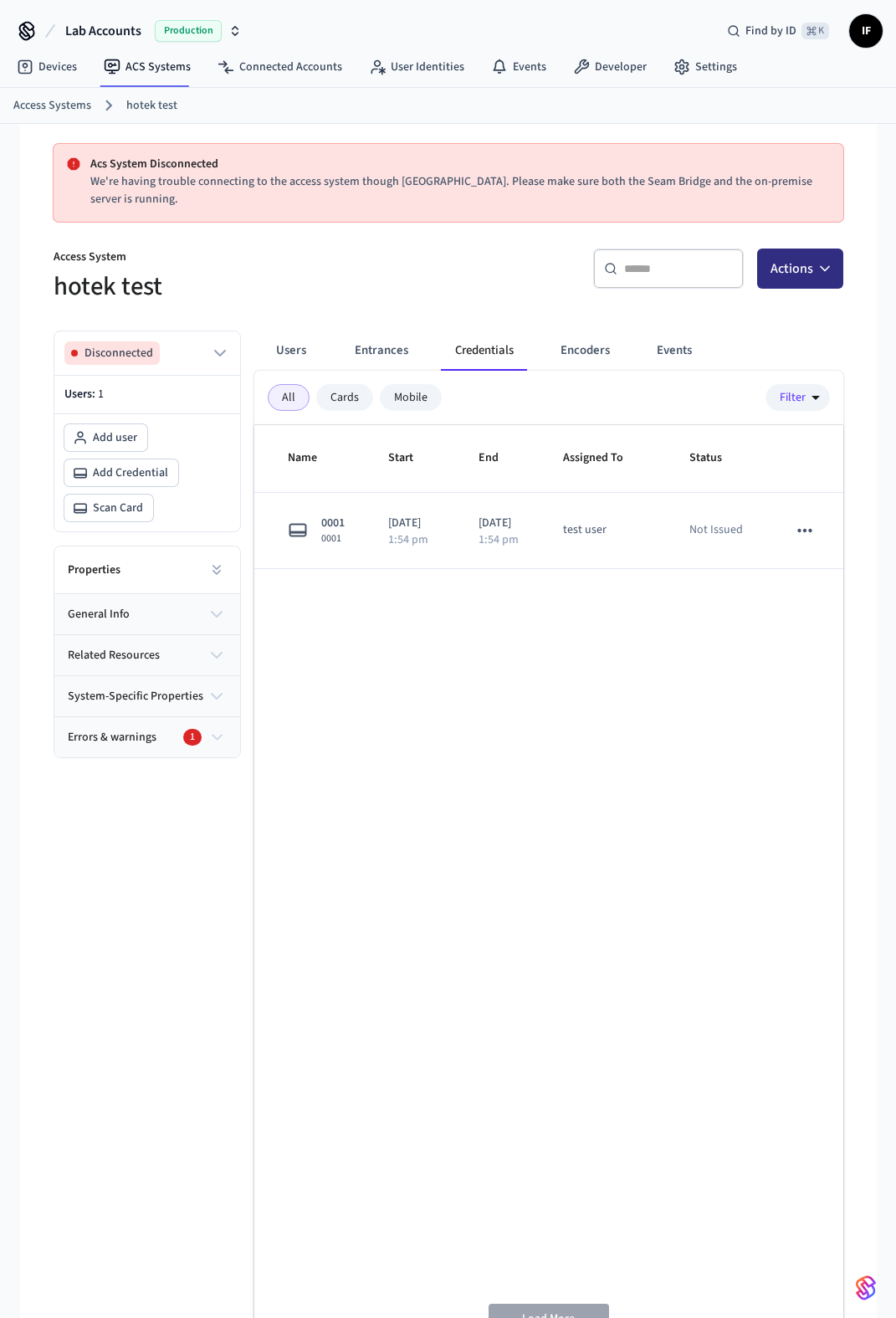
click at [834, 271] on button "Actions" at bounding box center [800, 268] width 86 height 41
click at [608, 418] on div "All Cards Mobile Filter" at bounding box center [548, 398] width 589 height 55
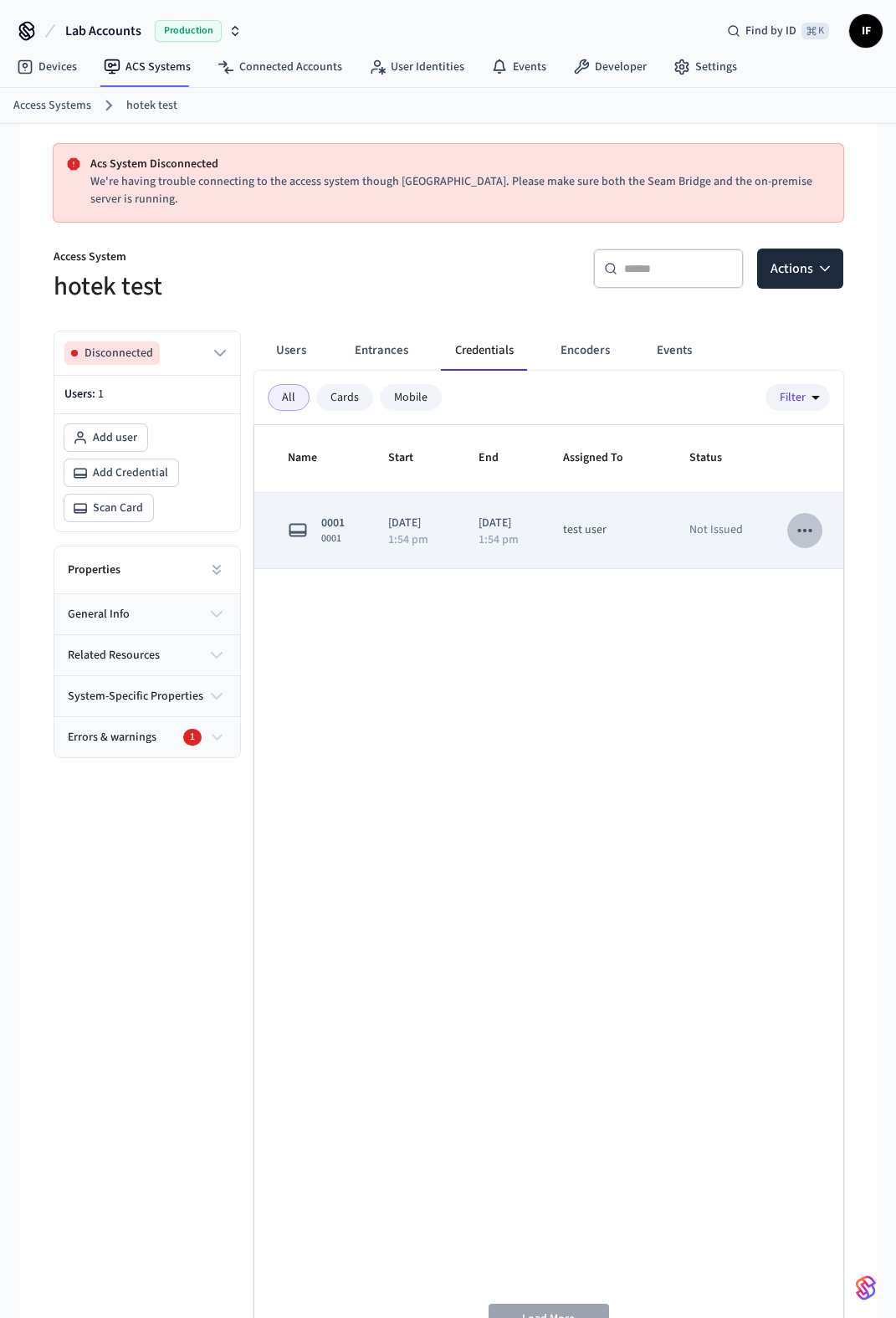
click at [805, 542] on icon "sticky table" at bounding box center [805, 530] width 22 height 22
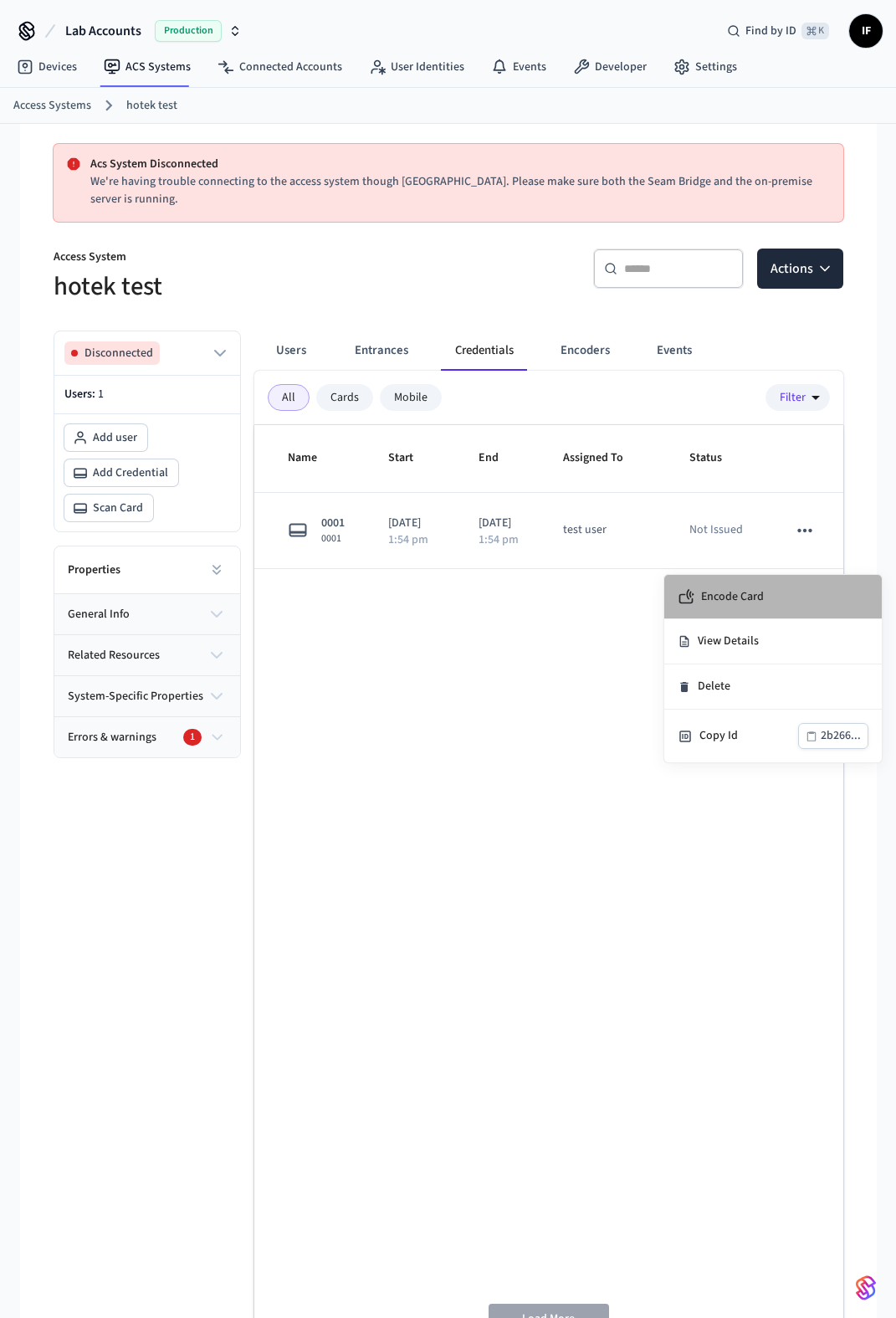
click at [793, 605] on li "Encode Card" at bounding box center [773, 596] width 218 height 44
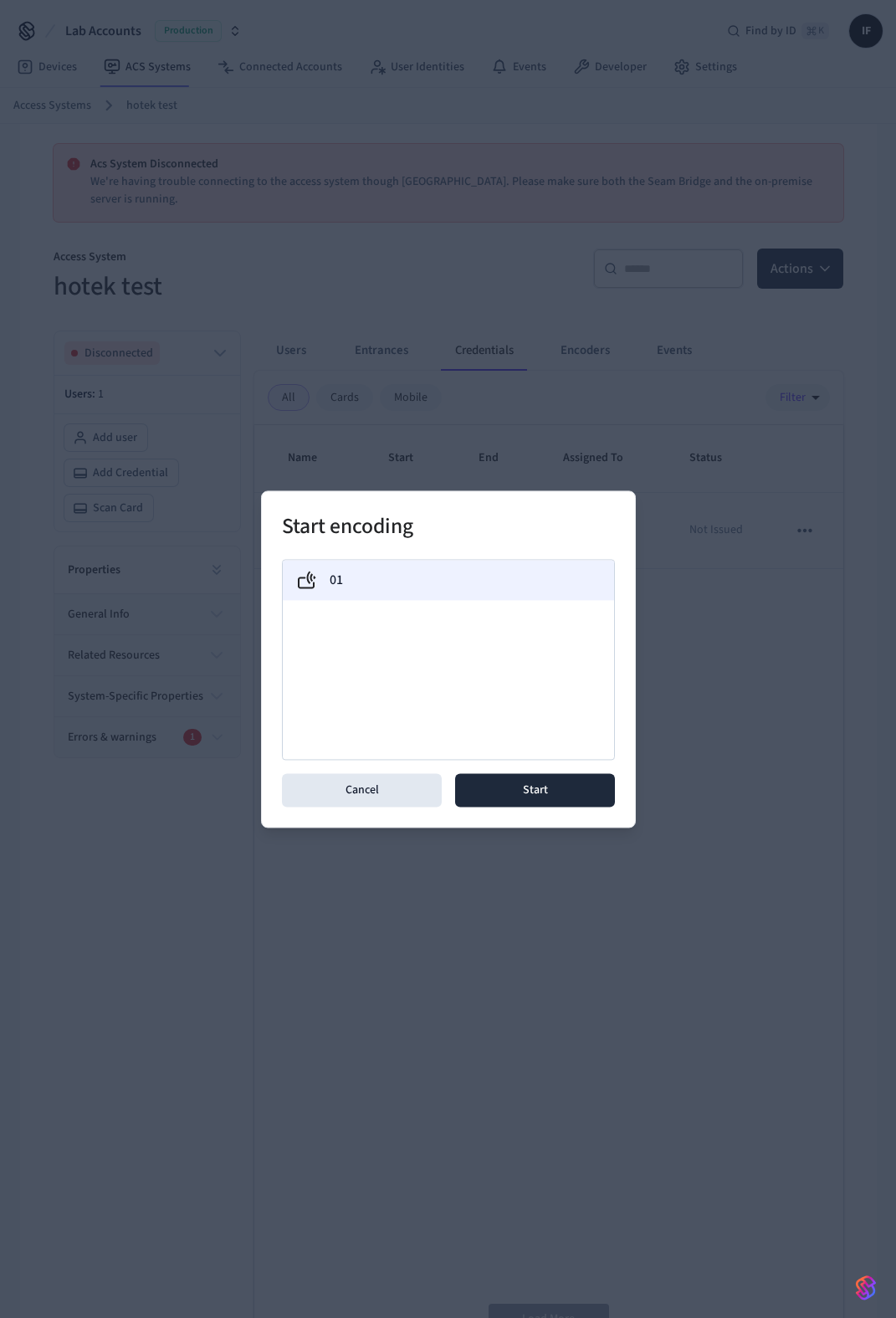
click at [537, 583] on div "01" at bounding box center [448, 579] width 304 height 20
click at [574, 788] on button "Start" at bounding box center [535, 790] width 160 height 34
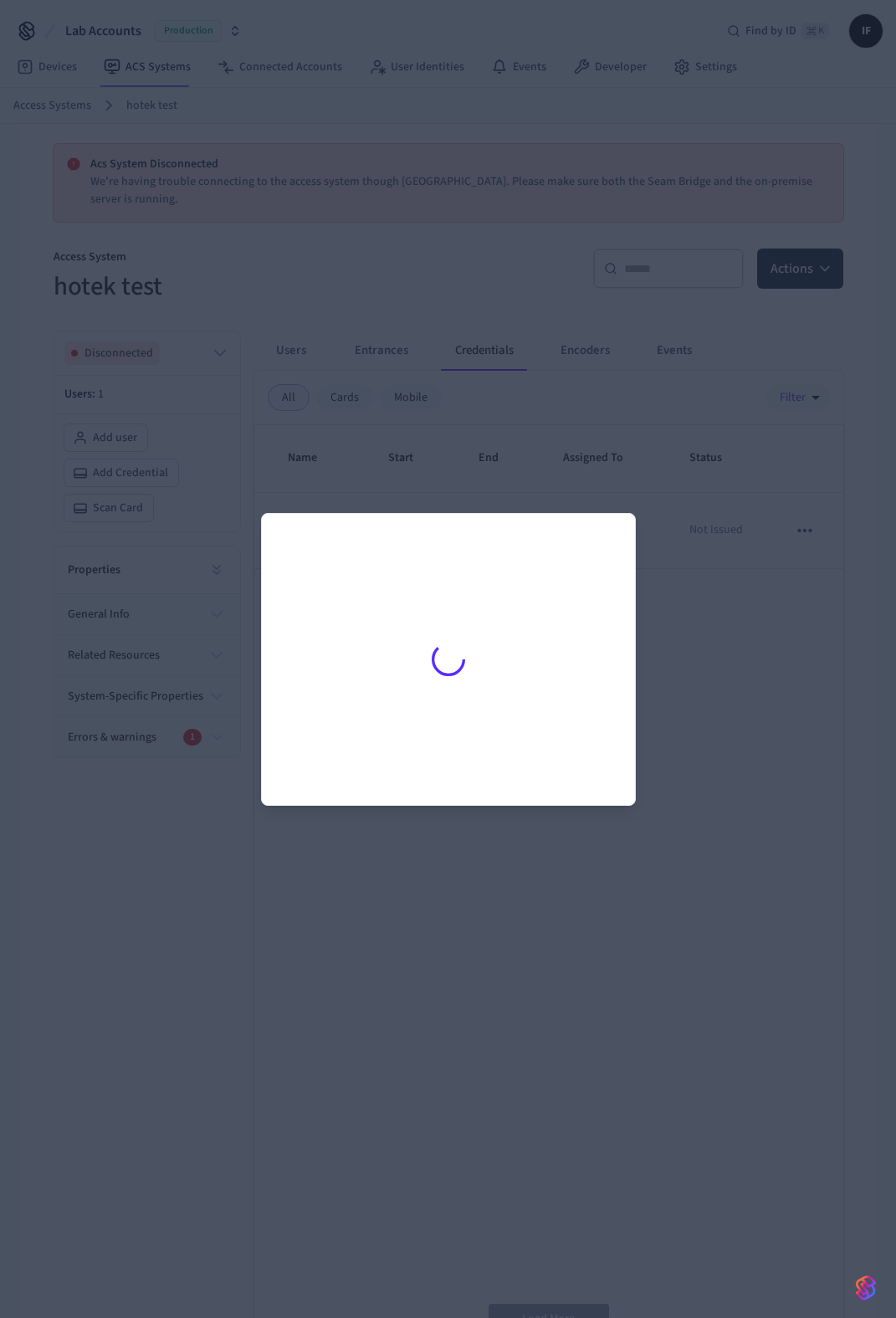
click at [805, 687] on div at bounding box center [448, 659] width 896 height 1318
click at [672, 846] on div at bounding box center [448, 659] width 896 height 1318
click at [475, 451] on div at bounding box center [448, 659] width 896 height 1318
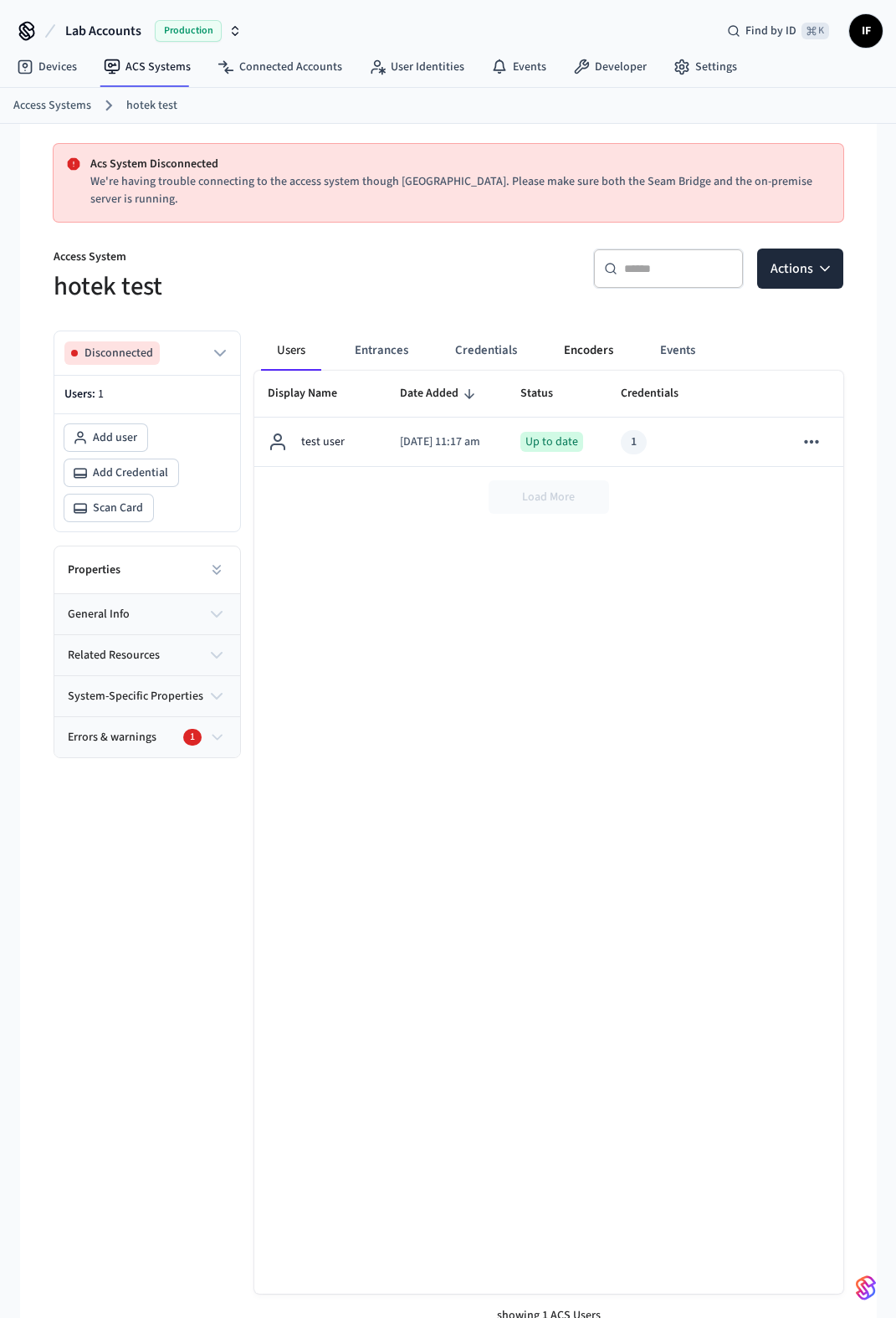
click at [567, 347] on button "Encoders" at bounding box center [588, 350] width 76 height 41
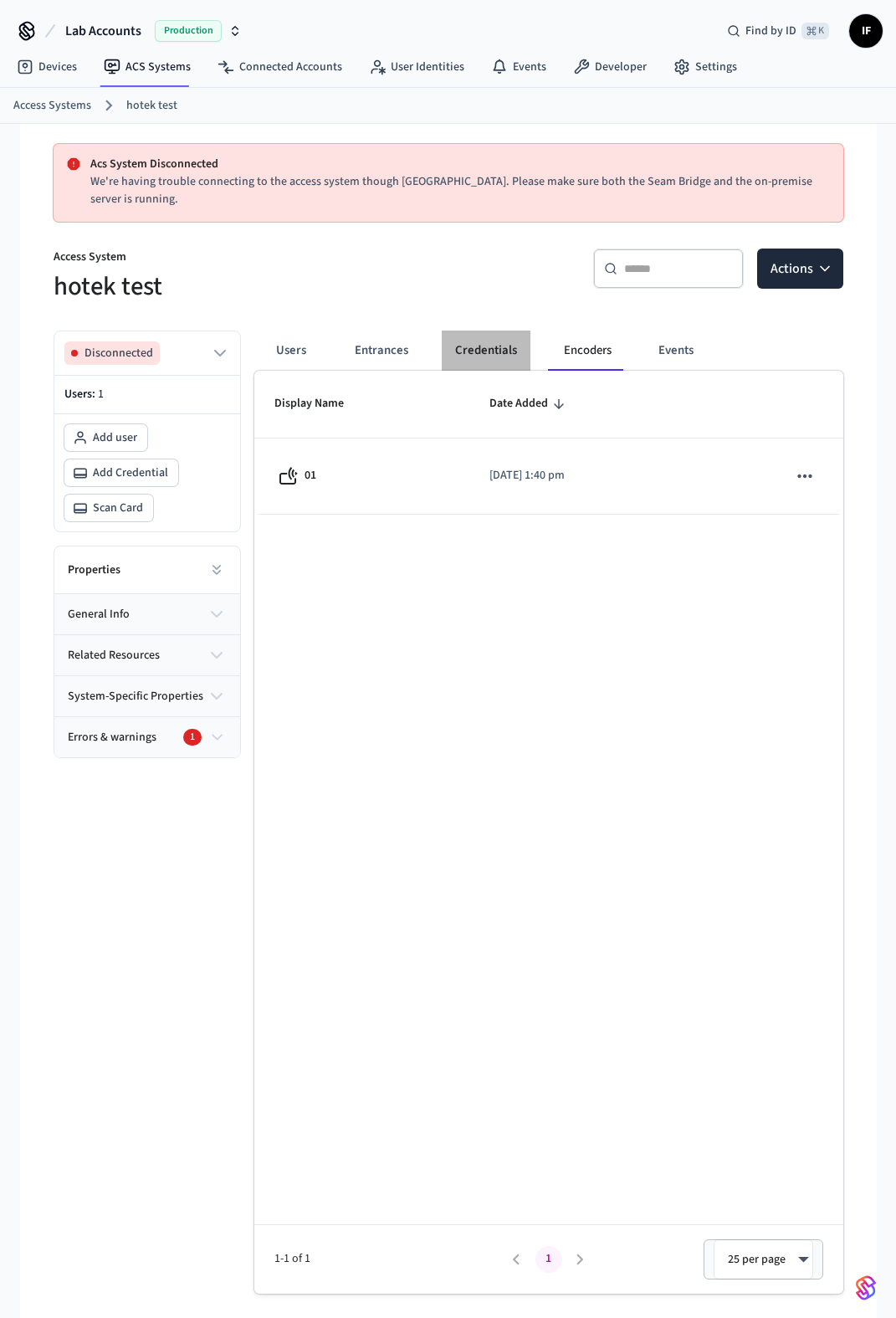
click at [490, 344] on button "Credentials" at bounding box center [486, 350] width 89 height 41
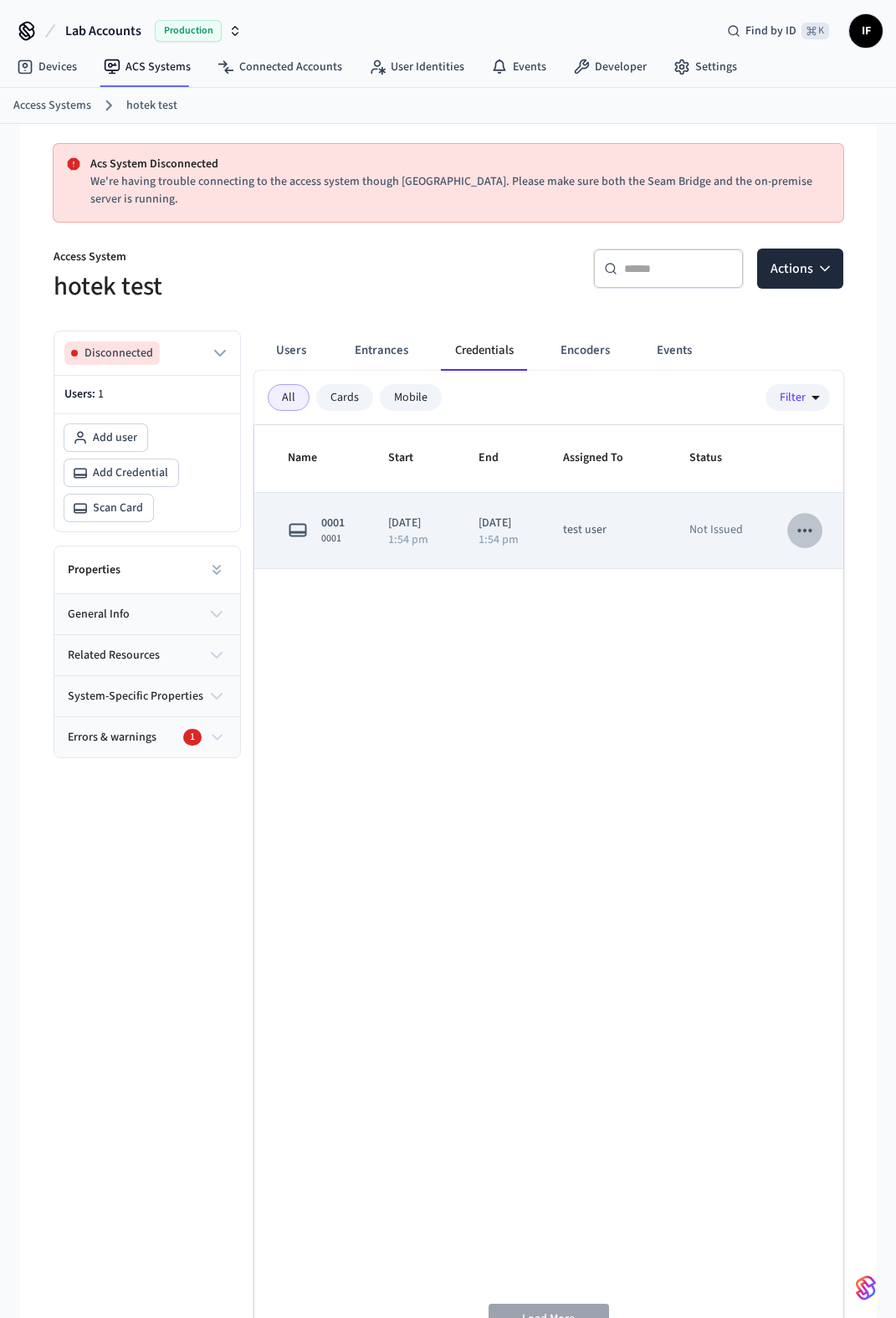
click at [807, 542] on icon "sticky table" at bounding box center [805, 530] width 22 height 22
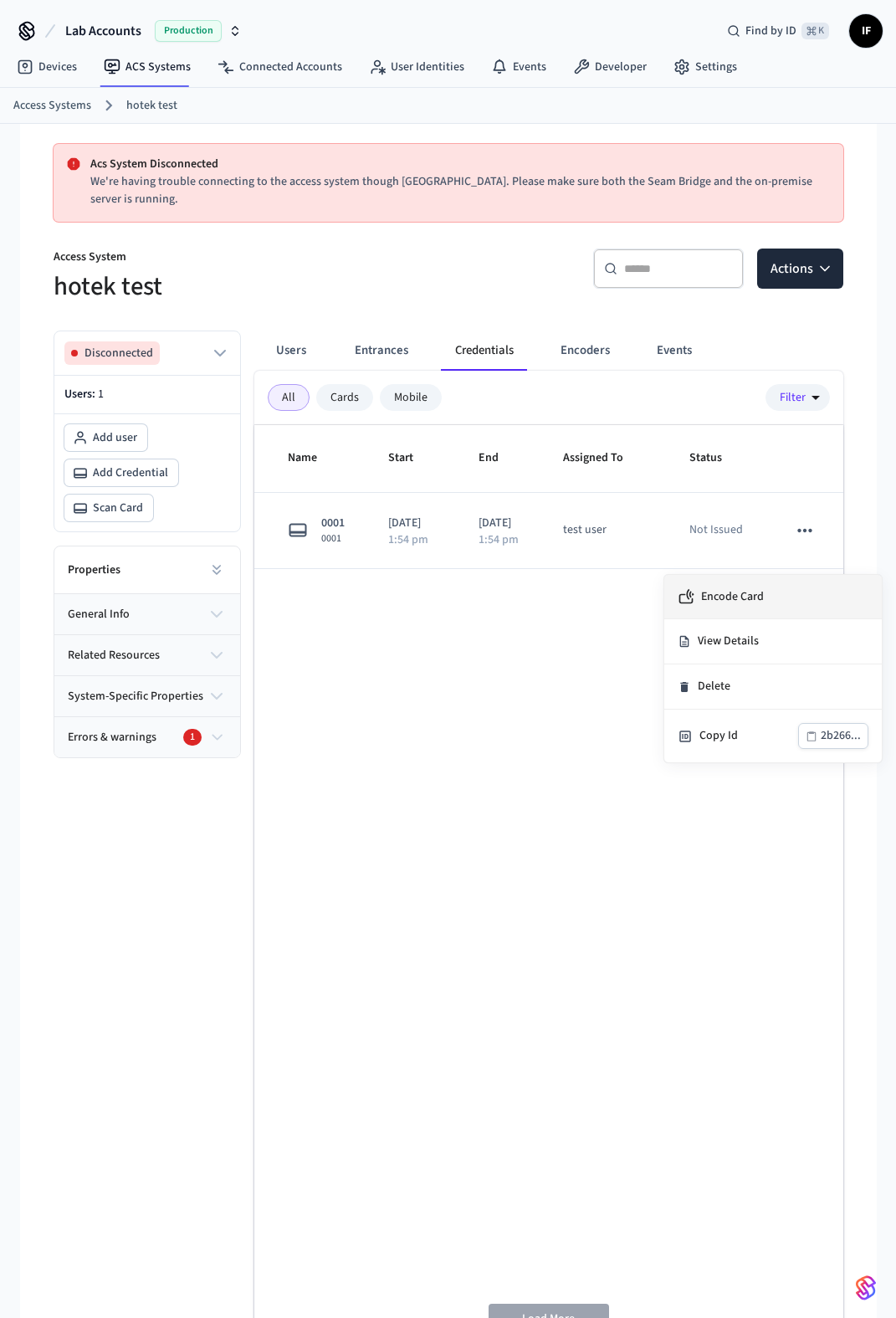
click at [751, 604] on span "Encode Card" at bounding box center [732, 596] width 63 height 17
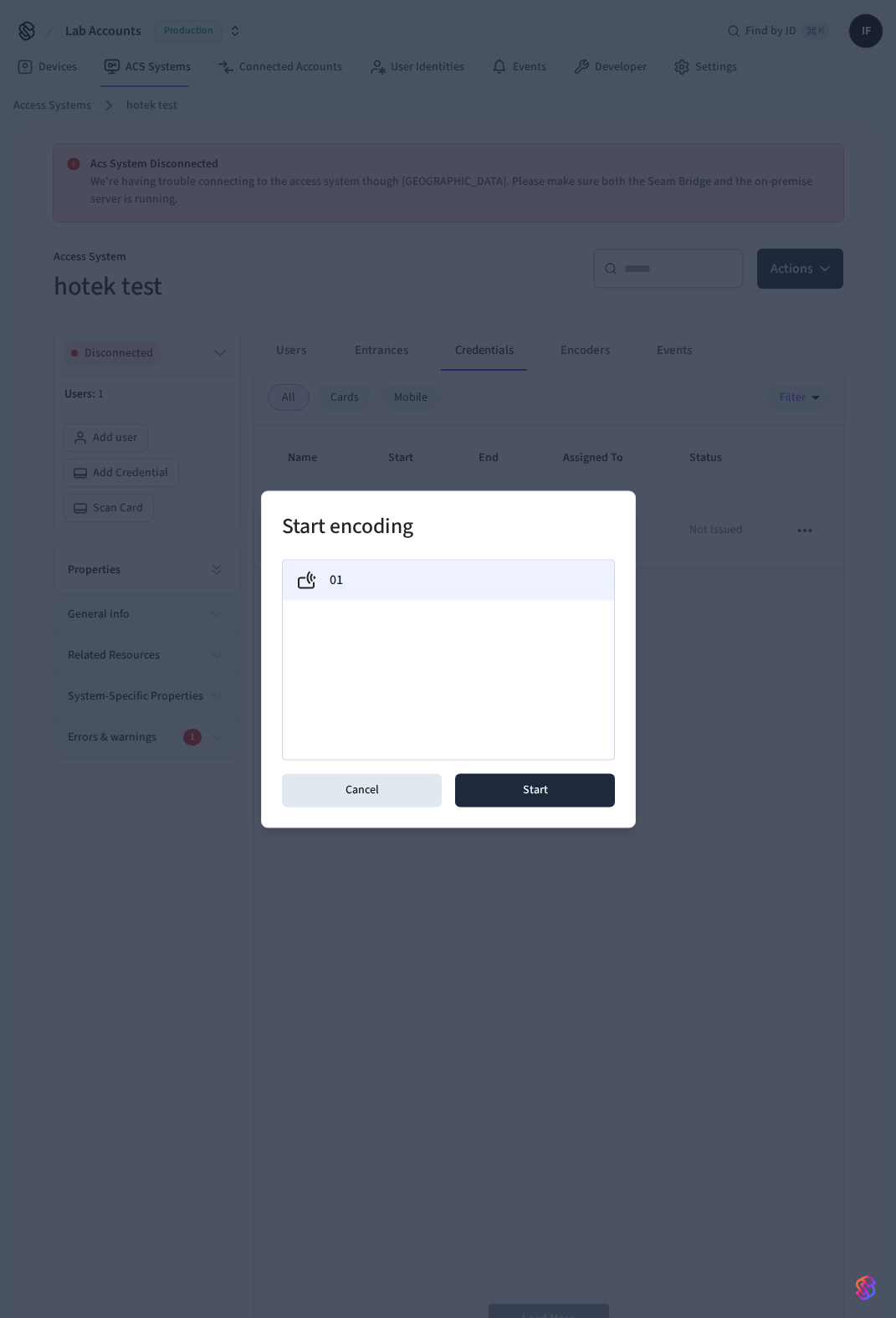
click at [504, 588] on div "01" at bounding box center [448, 579] width 304 height 20
click at [565, 789] on button "Start" at bounding box center [535, 790] width 160 height 34
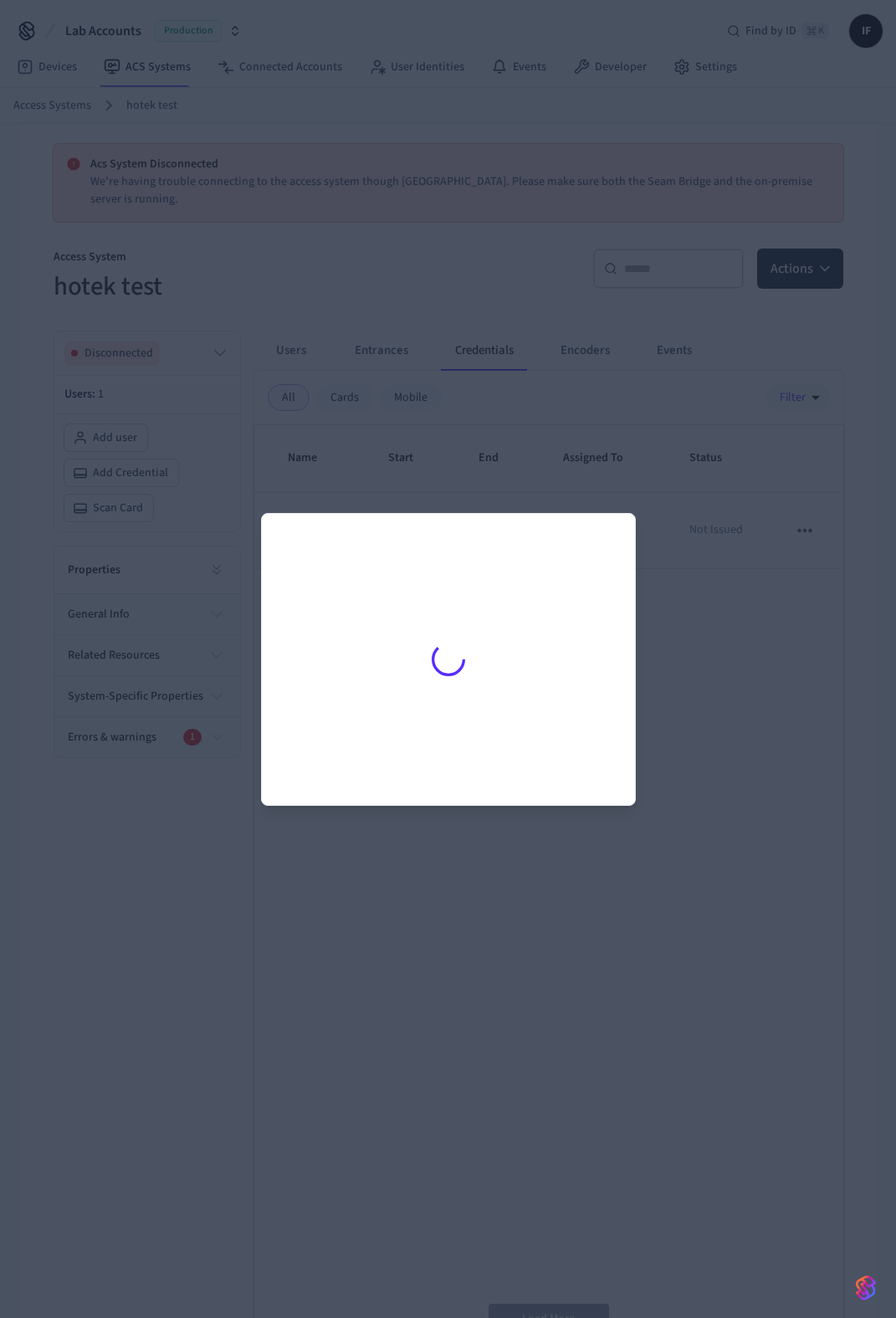
click at [702, 689] on div at bounding box center [448, 659] width 896 height 1318
click at [480, 1069] on div at bounding box center [448, 659] width 896 height 1318
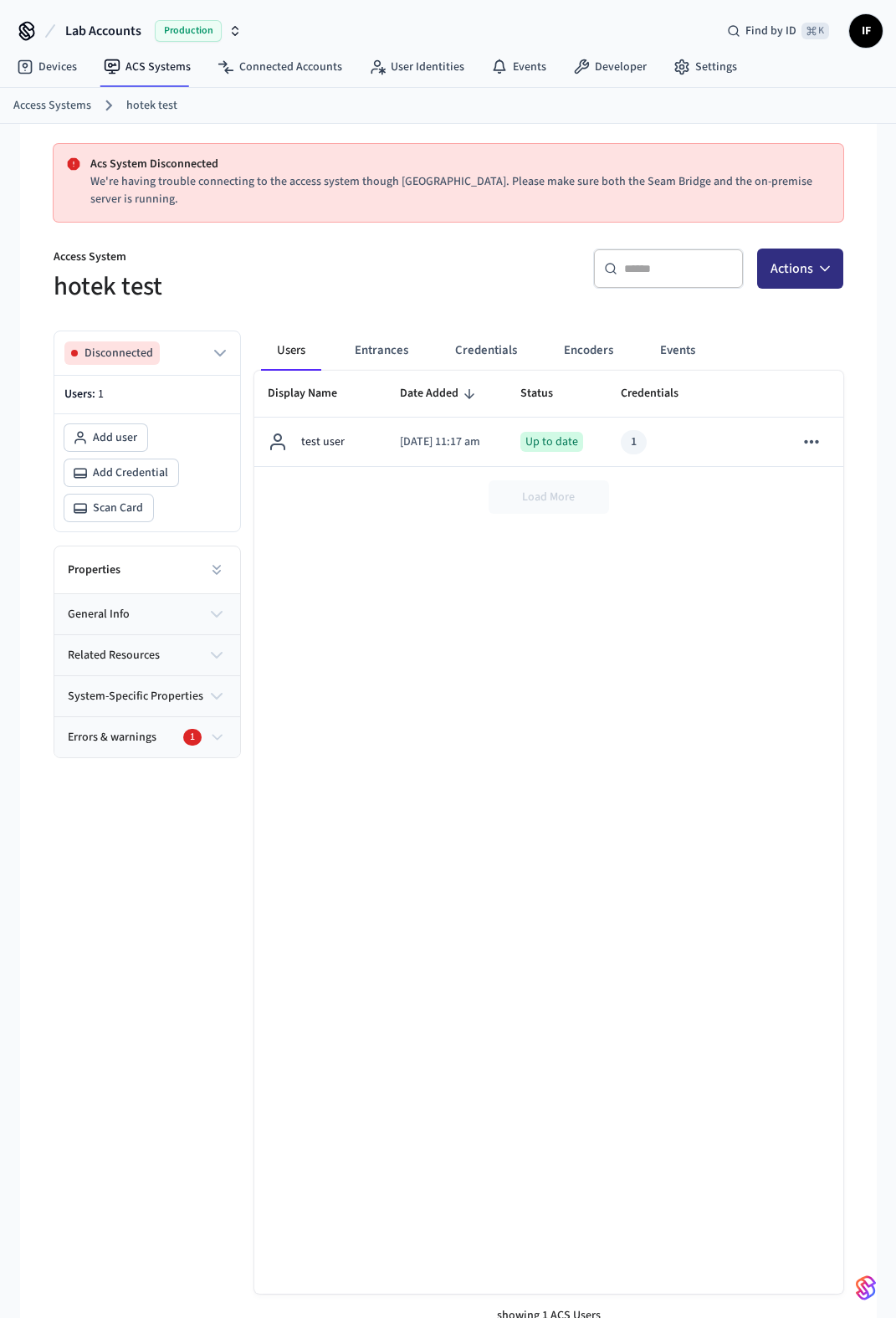
click at [824, 261] on icon "button" at bounding box center [825, 268] width 17 height 17
click at [536, 301] on div "​ ​ Actions" at bounding box center [651, 275] width 385 height 54
click at [496, 348] on button "Credentials" at bounding box center [486, 350] width 89 height 41
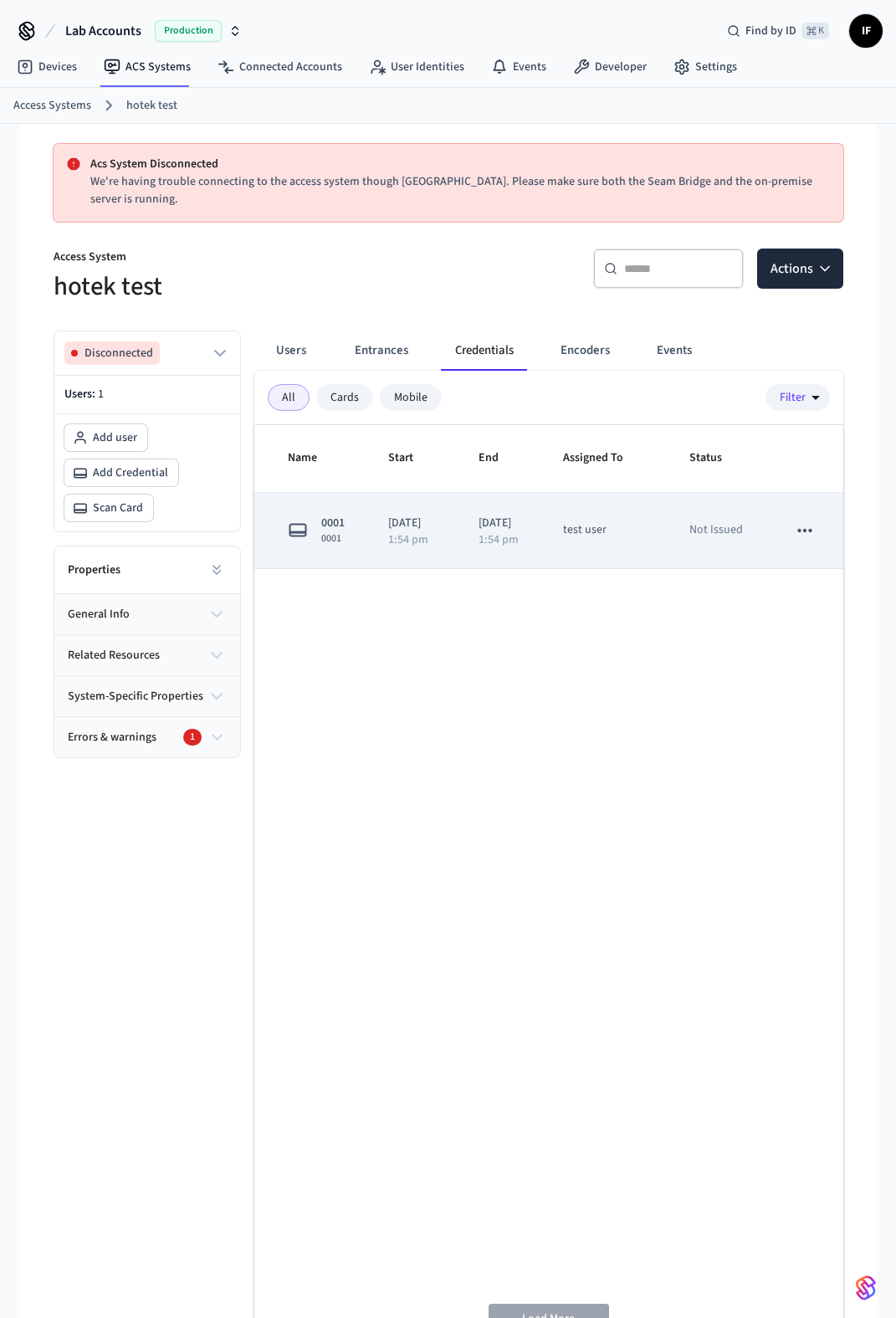
click at [795, 542] on icon "sticky table" at bounding box center [805, 530] width 22 height 22
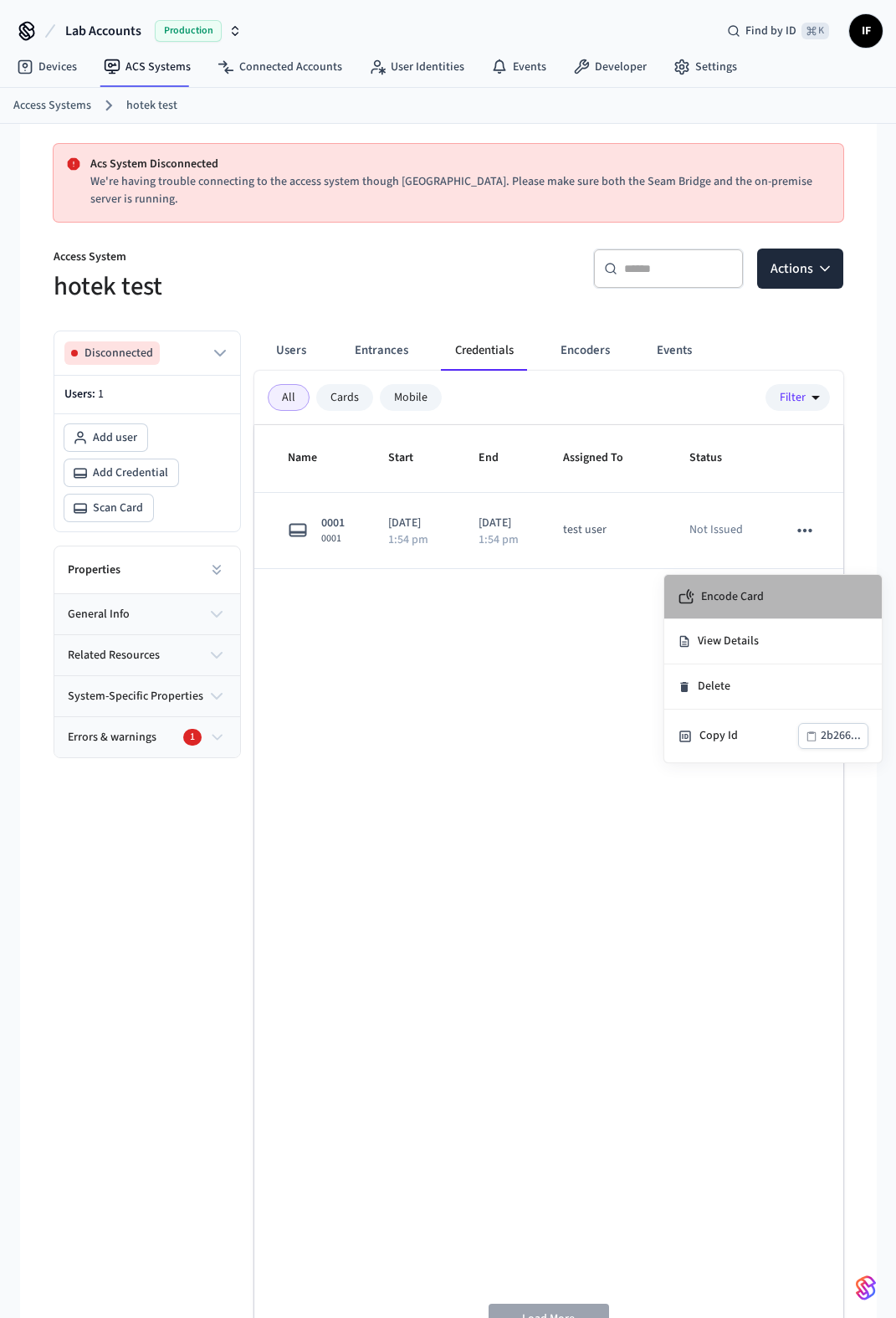
click at [768, 600] on li "Encode Card" at bounding box center [773, 596] width 218 height 44
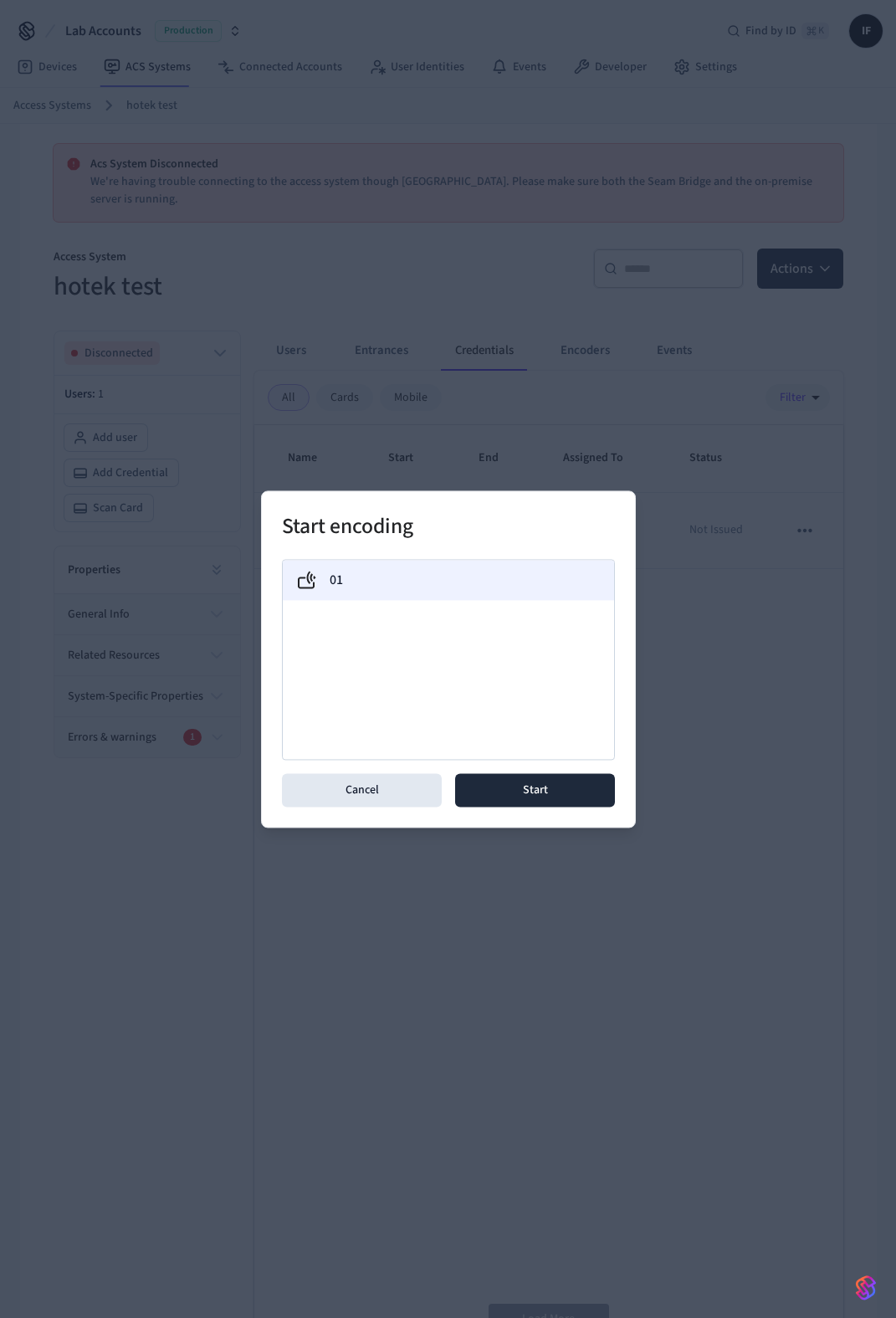
click at [513, 594] on div "01" at bounding box center [448, 579] width 332 height 41
click at [564, 791] on button "Start" at bounding box center [535, 790] width 160 height 34
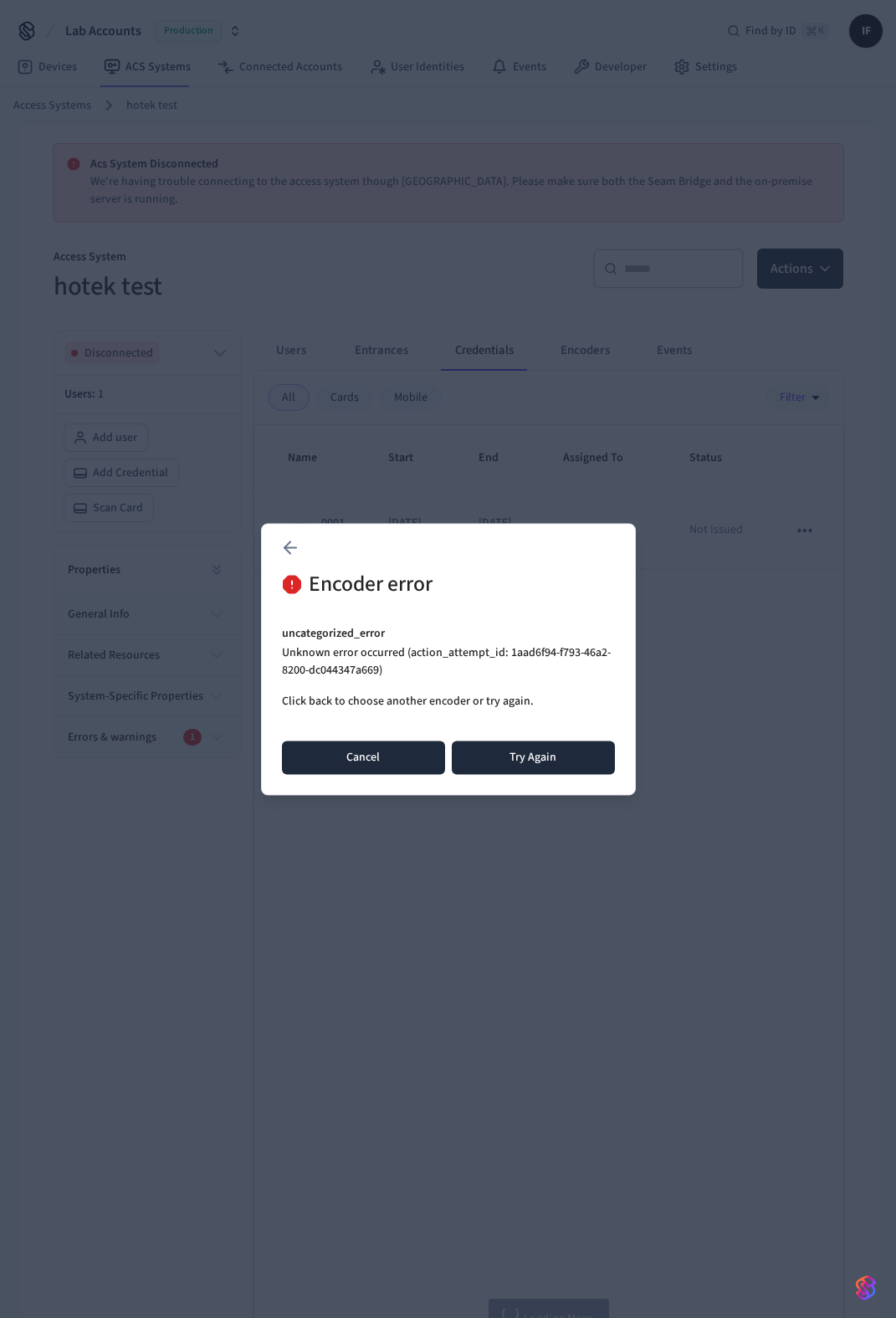
drag, startPoint x: 385, startPoint y: 754, endPoint x: 496, endPoint y: 601, distance: 189.0
click at [496, 601] on div "Encoder error uncategorized_error Unknown error occurred (action_attempt_id: 1a…" at bounding box center [448, 670] width 333 height 206
click at [417, 746] on button "Cancel" at bounding box center [363, 757] width 163 height 34
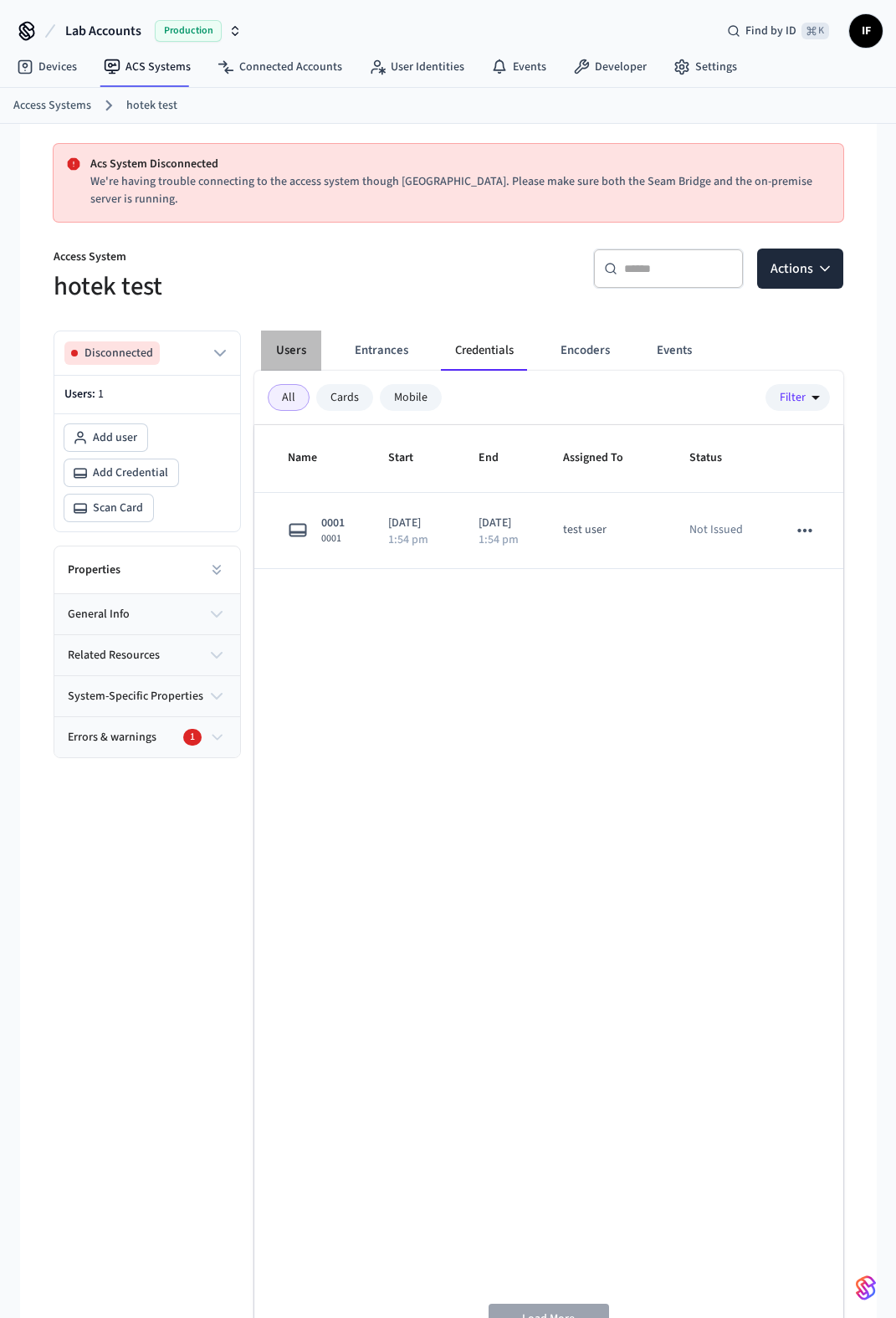
click at [281, 338] on button "Users" at bounding box center [291, 350] width 60 height 41
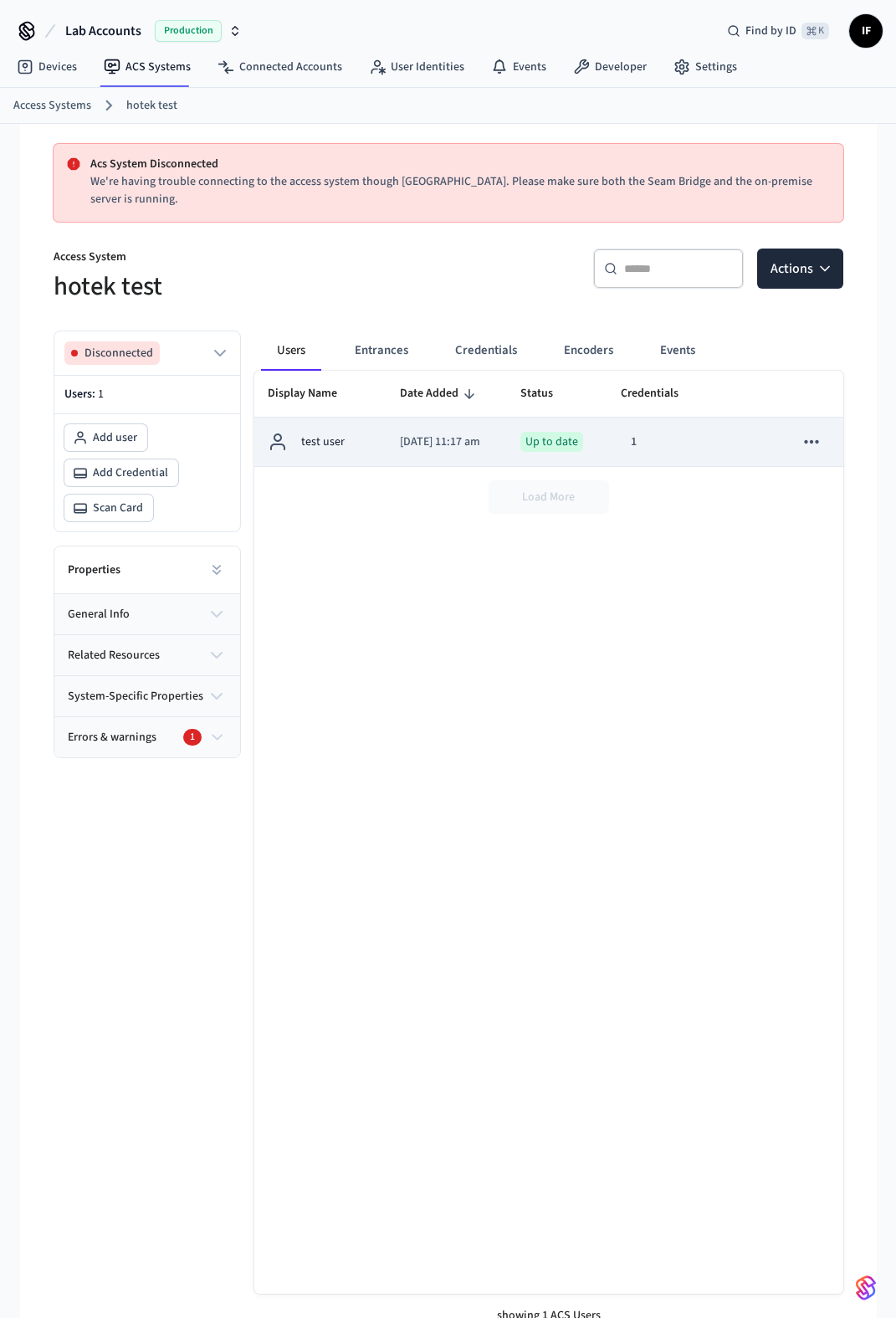
click at [400, 435] on p "[DATE] 11:17 am" at bounding box center [447, 442] width 93 height 18
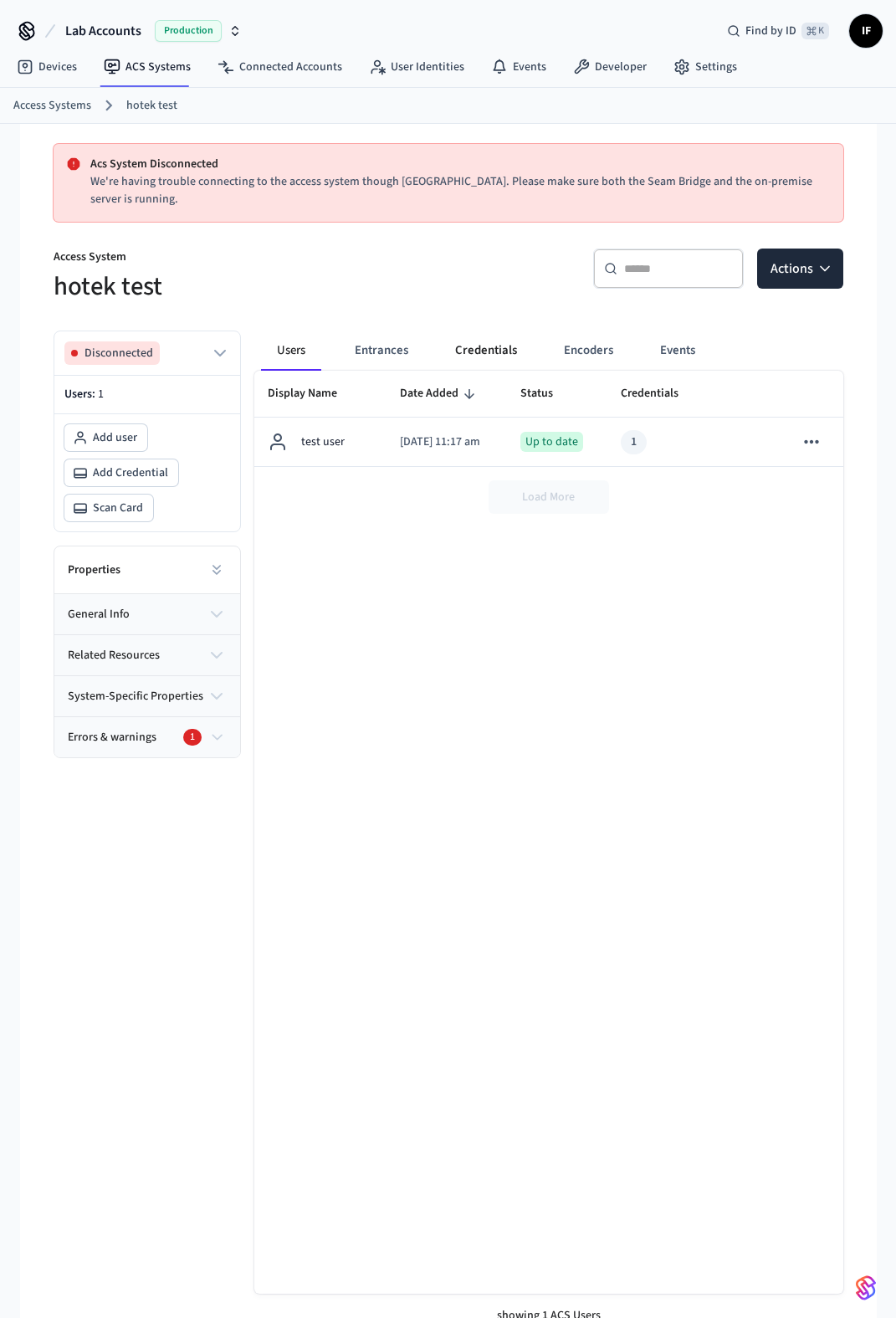
click at [486, 347] on button "Credentials" at bounding box center [486, 350] width 89 height 41
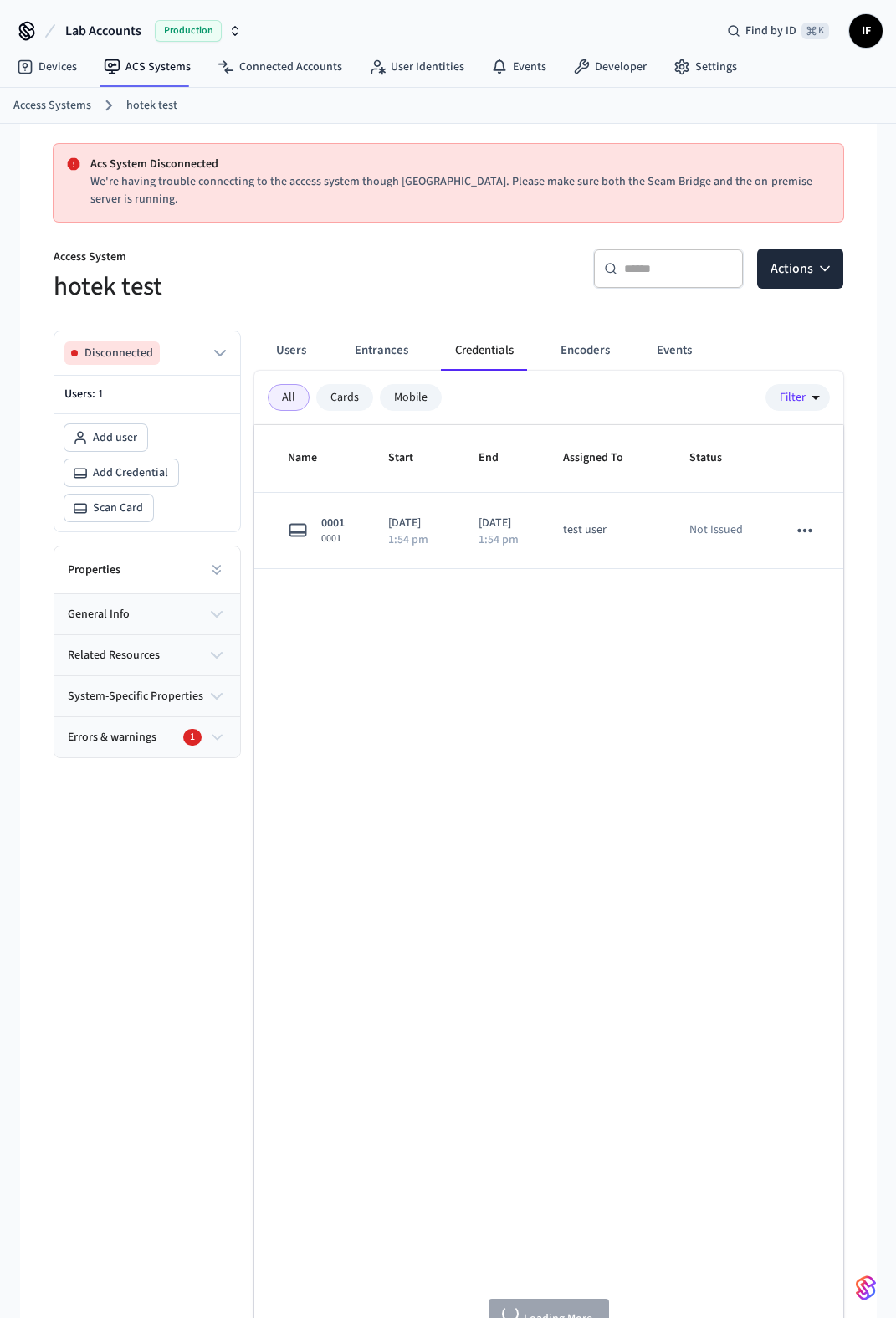
click at [520, 647] on div "Name Start End Assigned To Status 0001 0001 [DATE] 1:54 pm [DATE] 1:54 pm test …" at bounding box center [548, 887] width 589 height 923
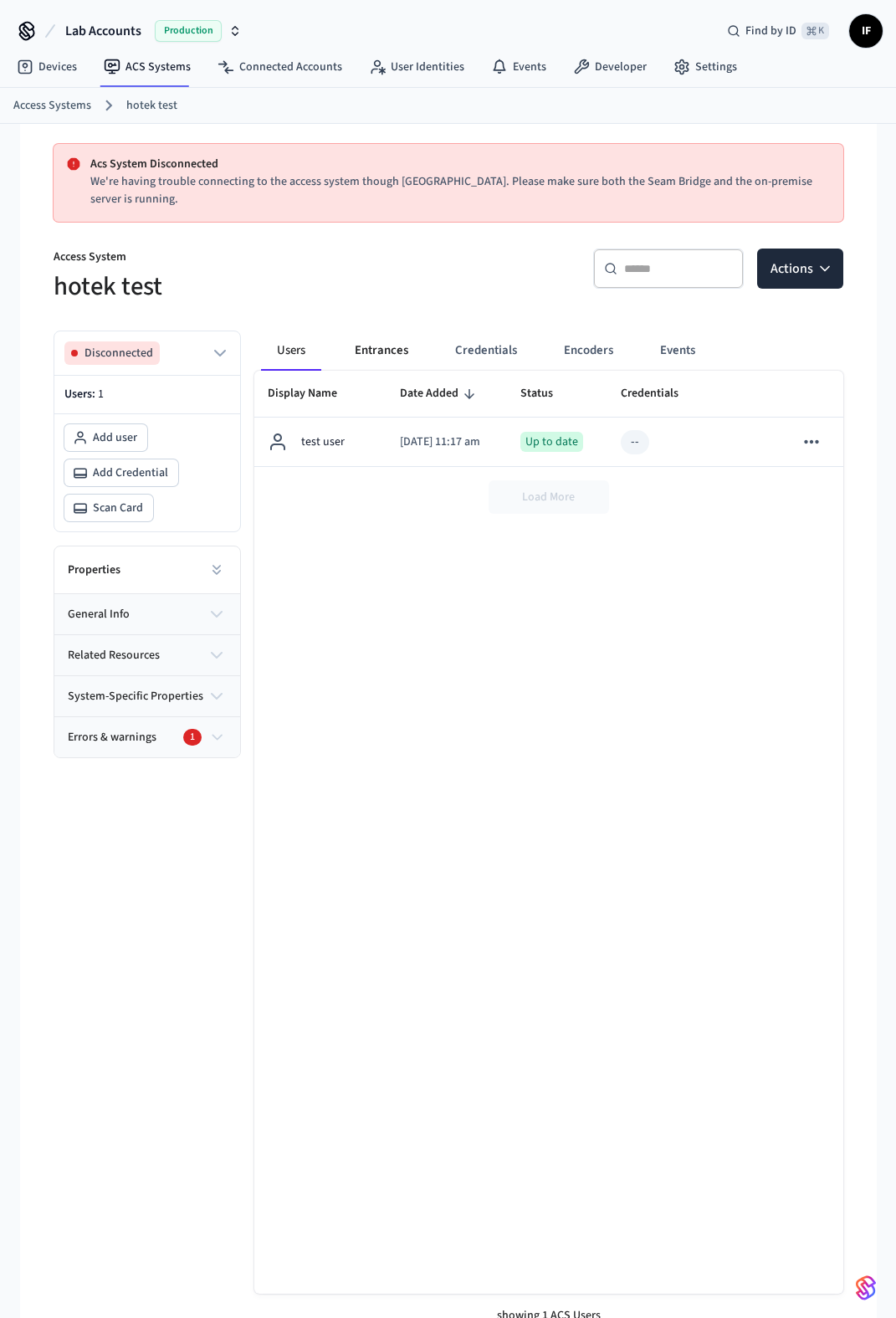
click at [395, 363] on button "Entrances" at bounding box center [381, 350] width 80 height 41
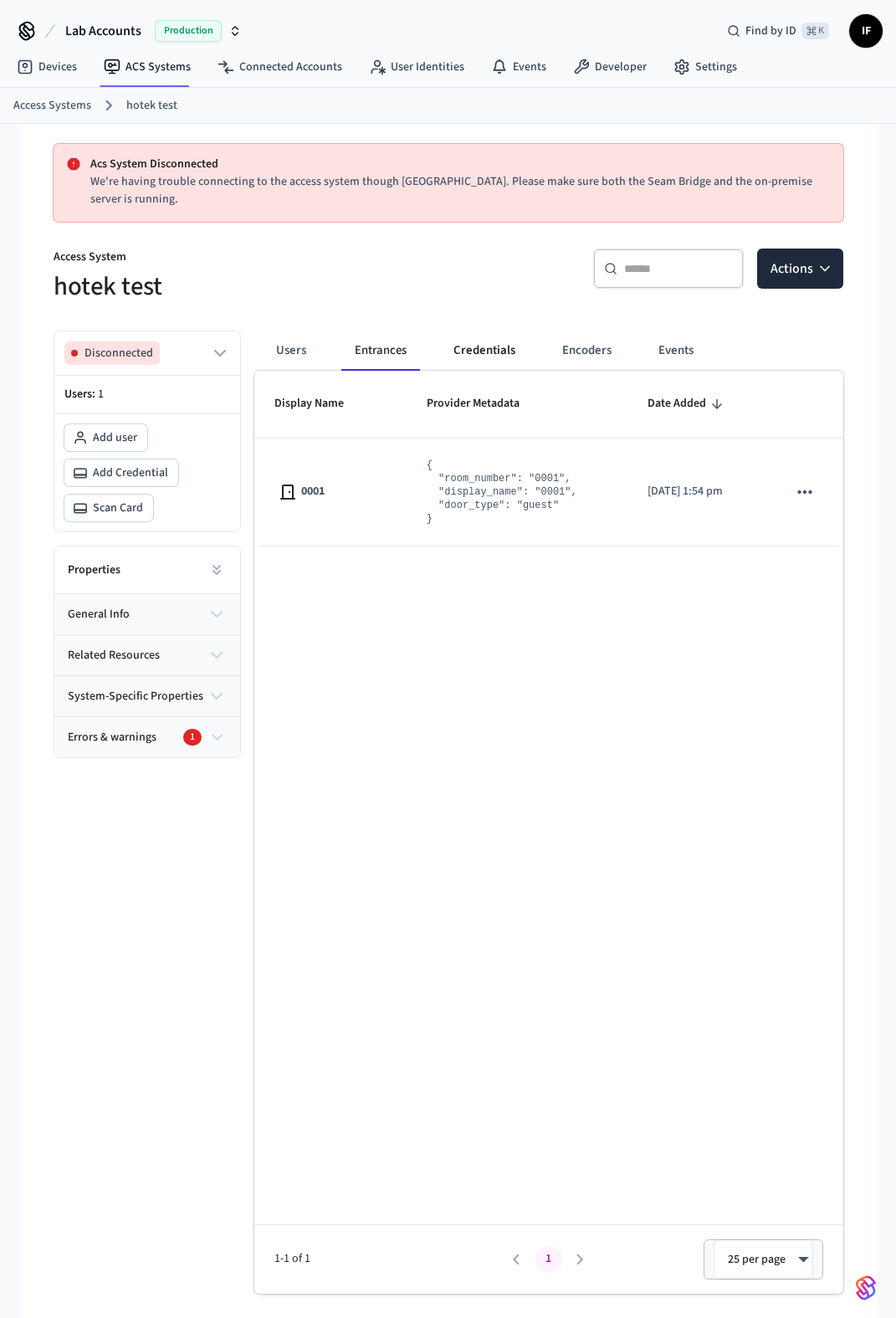
click at [457, 353] on button "Credentials" at bounding box center [484, 350] width 89 height 41
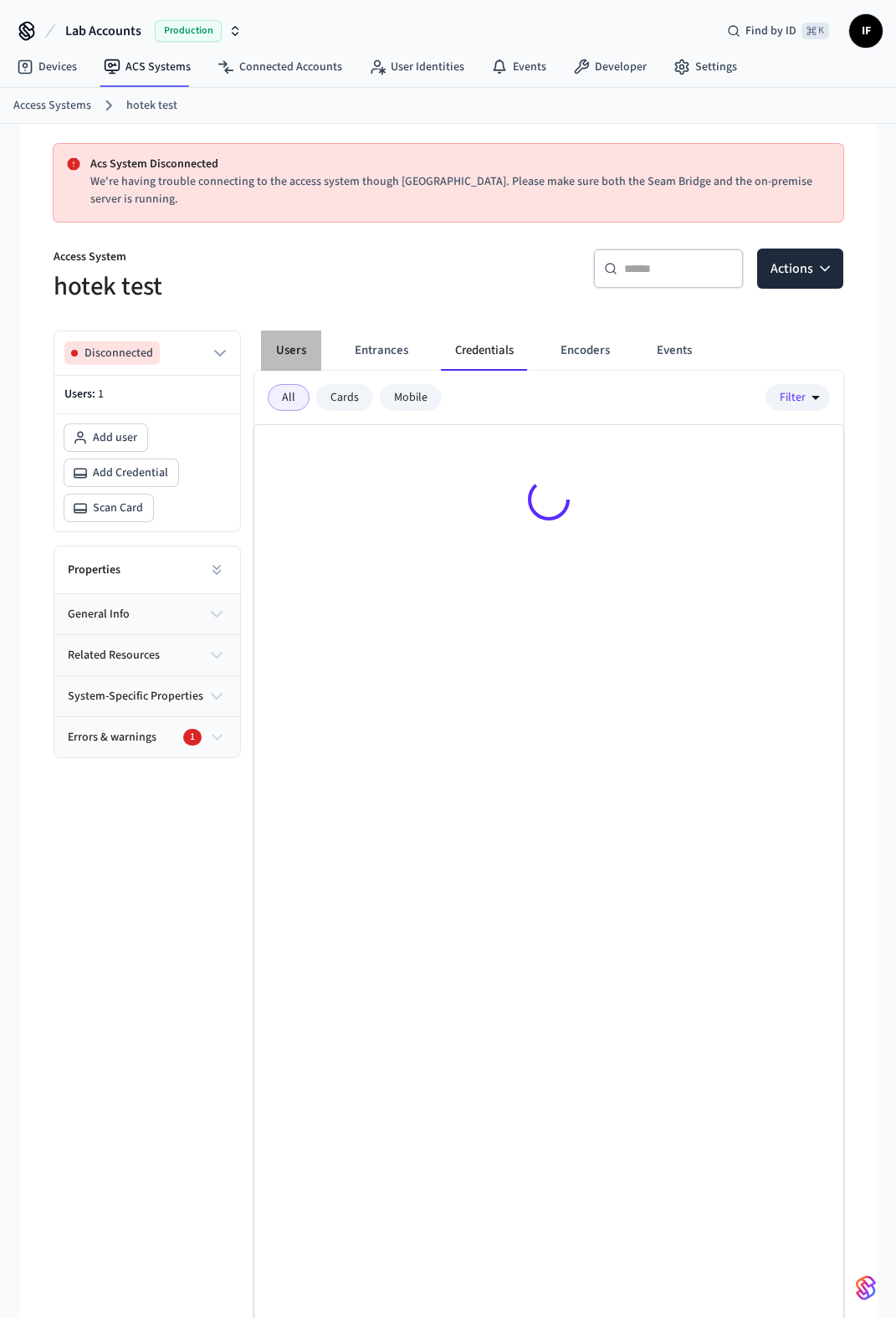
click at [316, 347] on button "Users" at bounding box center [291, 350] width 60 height 41
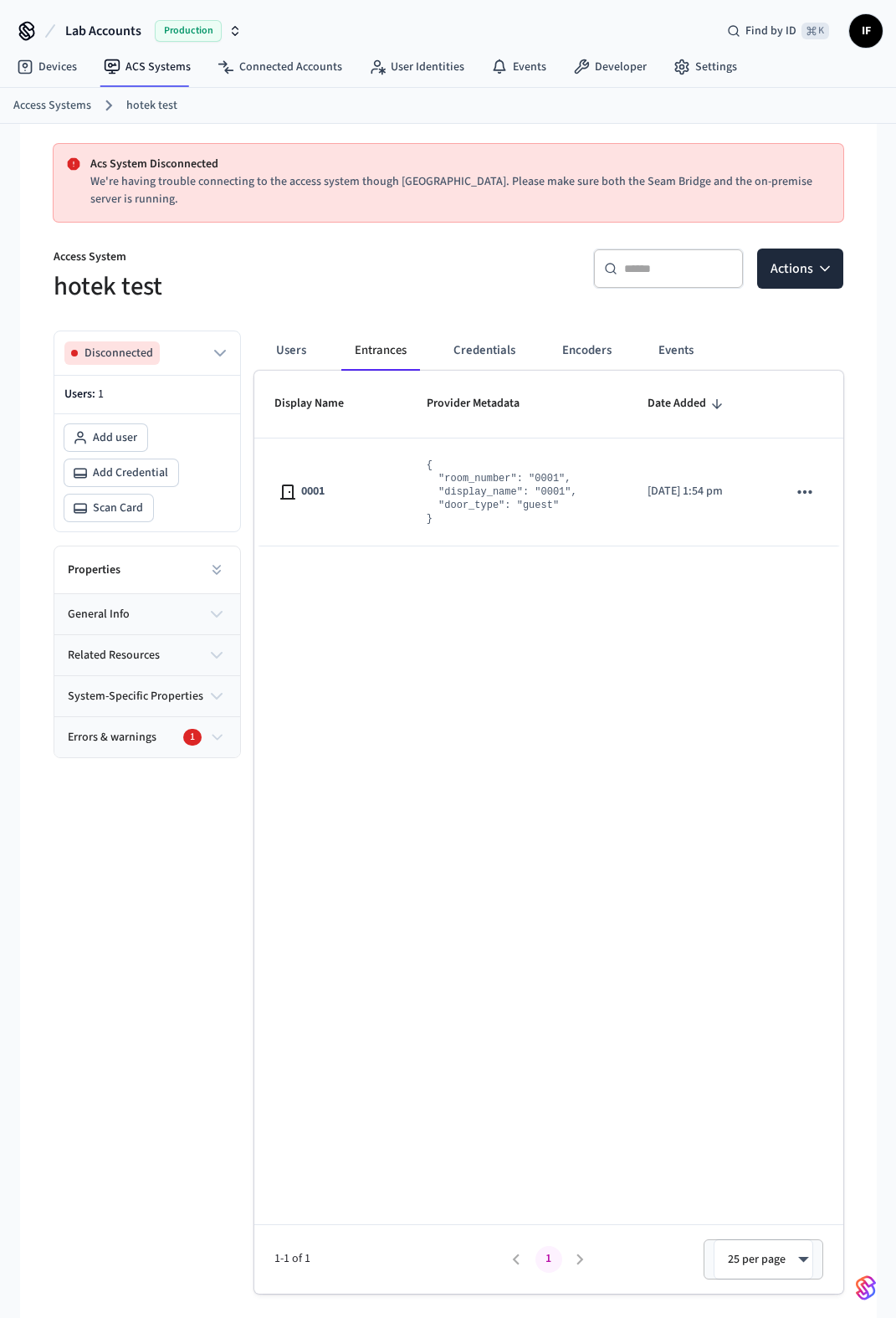
click at [629, 782] on div "Display Name Provider Metadata Date Added 0001 { "room_number": "0001", "displa…" at bounding box center [548, 832] width 589 height 923
click at [474, 610] on div "Display Name Provider Metadata Date Added 0001 { "room_number": "0001", "displa…" at bounding box center [548, 832] width 589 height 923
click at [498, 348] on button "Credentials" at bounding box center [484, 350] width 89 height 41
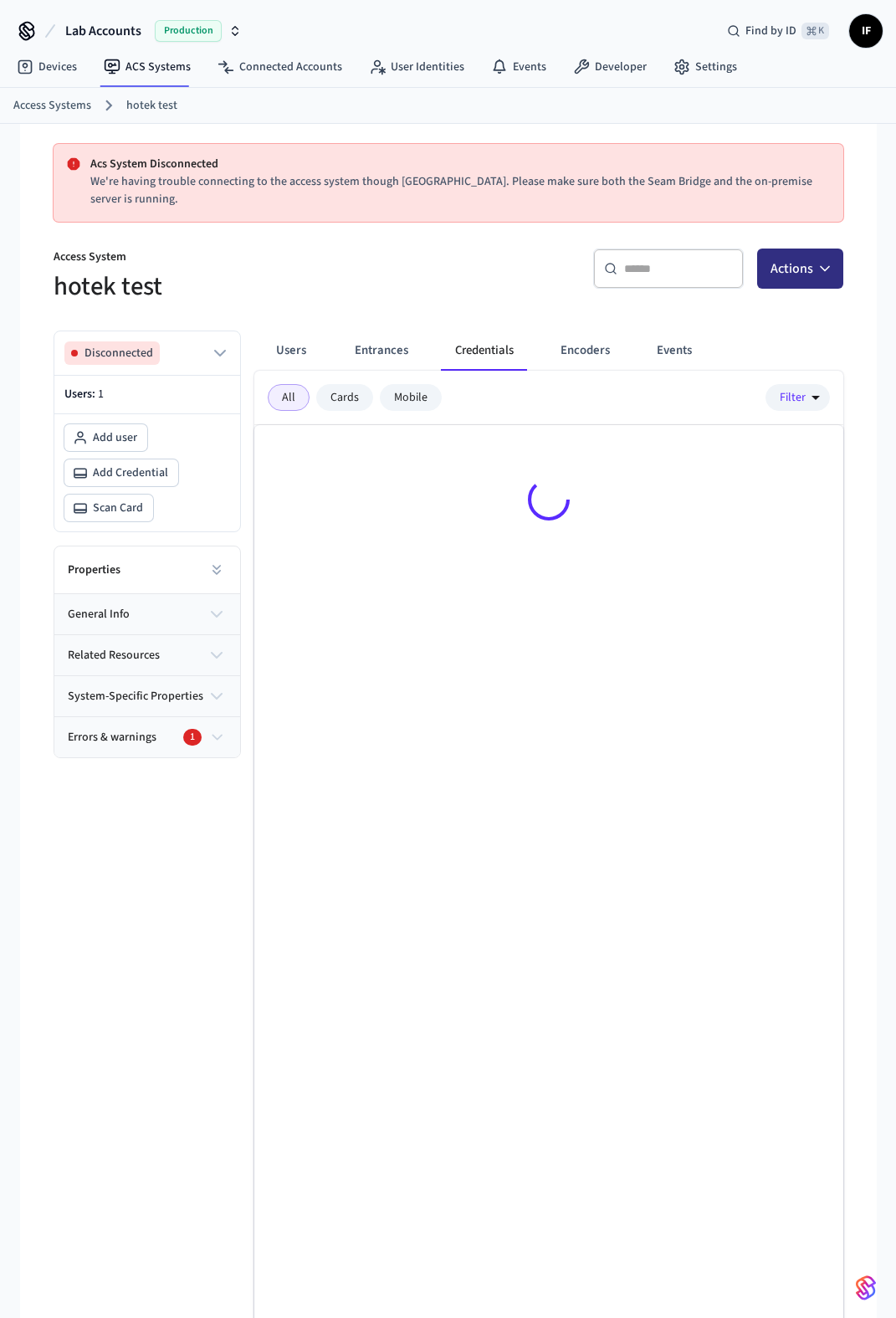
click at [823, 272] on icon "button" at bounding box center [825, 268] width 17 height 17
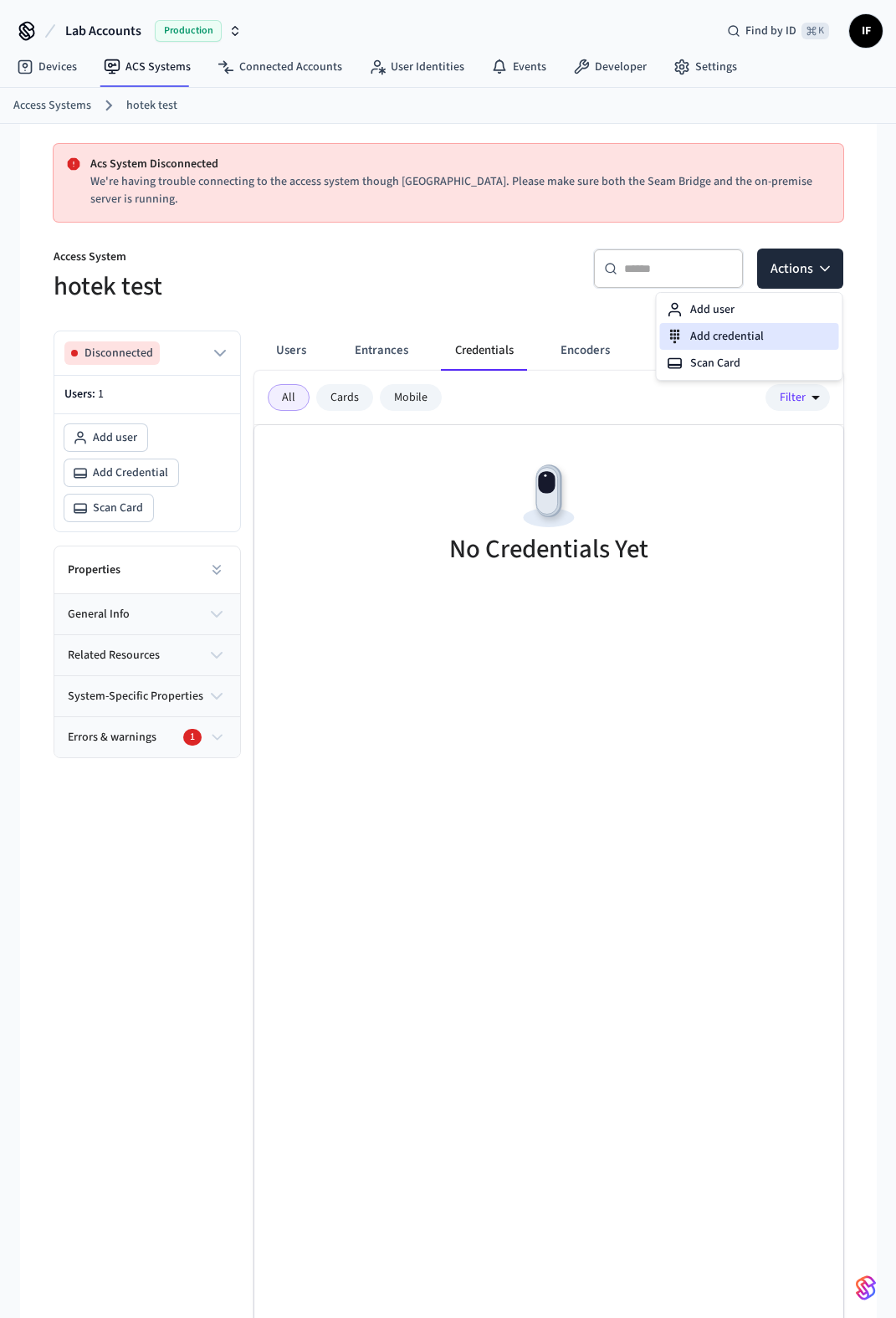
click at [748, 340] on div "Add credential" at bounding box center [750, 336] width 179 height 26
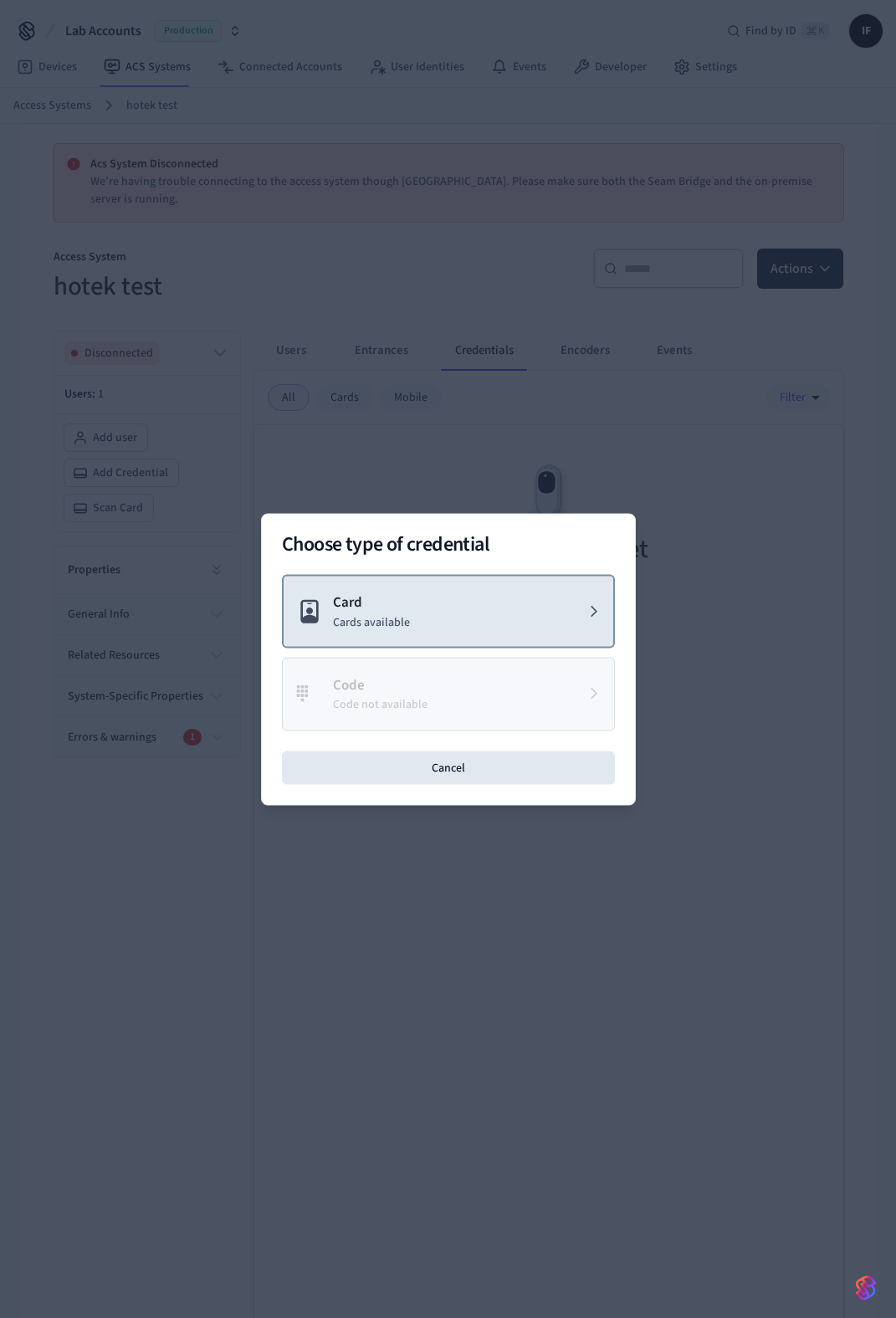
click at [400, 625] on p "Cards available" at bounding box center [371, 622] width 77 height 18
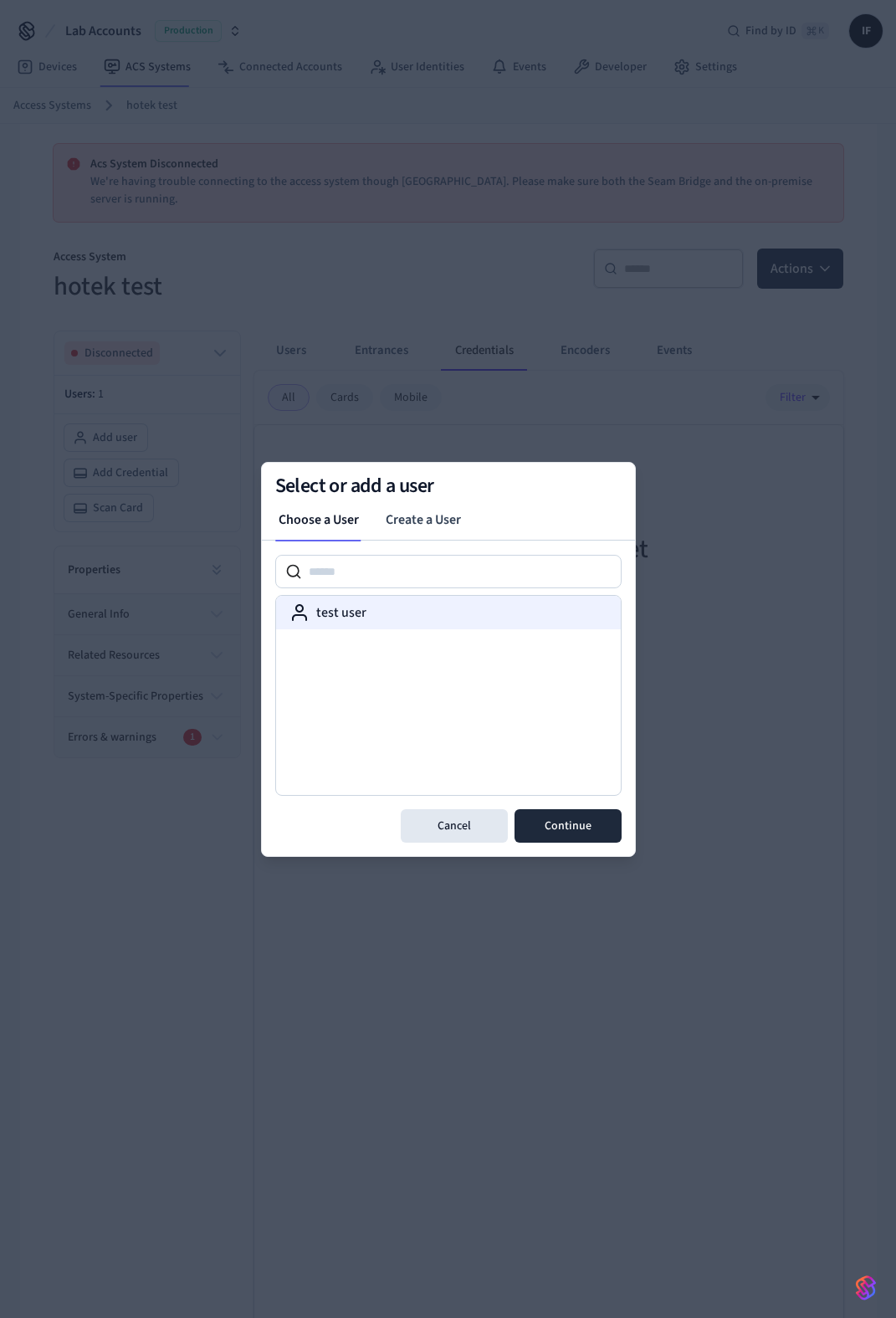
click at [418, 603] on div "test user" at bounding box center [448, 611] width 318 height 20
click at [566, 823] on button "Continue" at bounding box center [568, 826] width 107 height 34
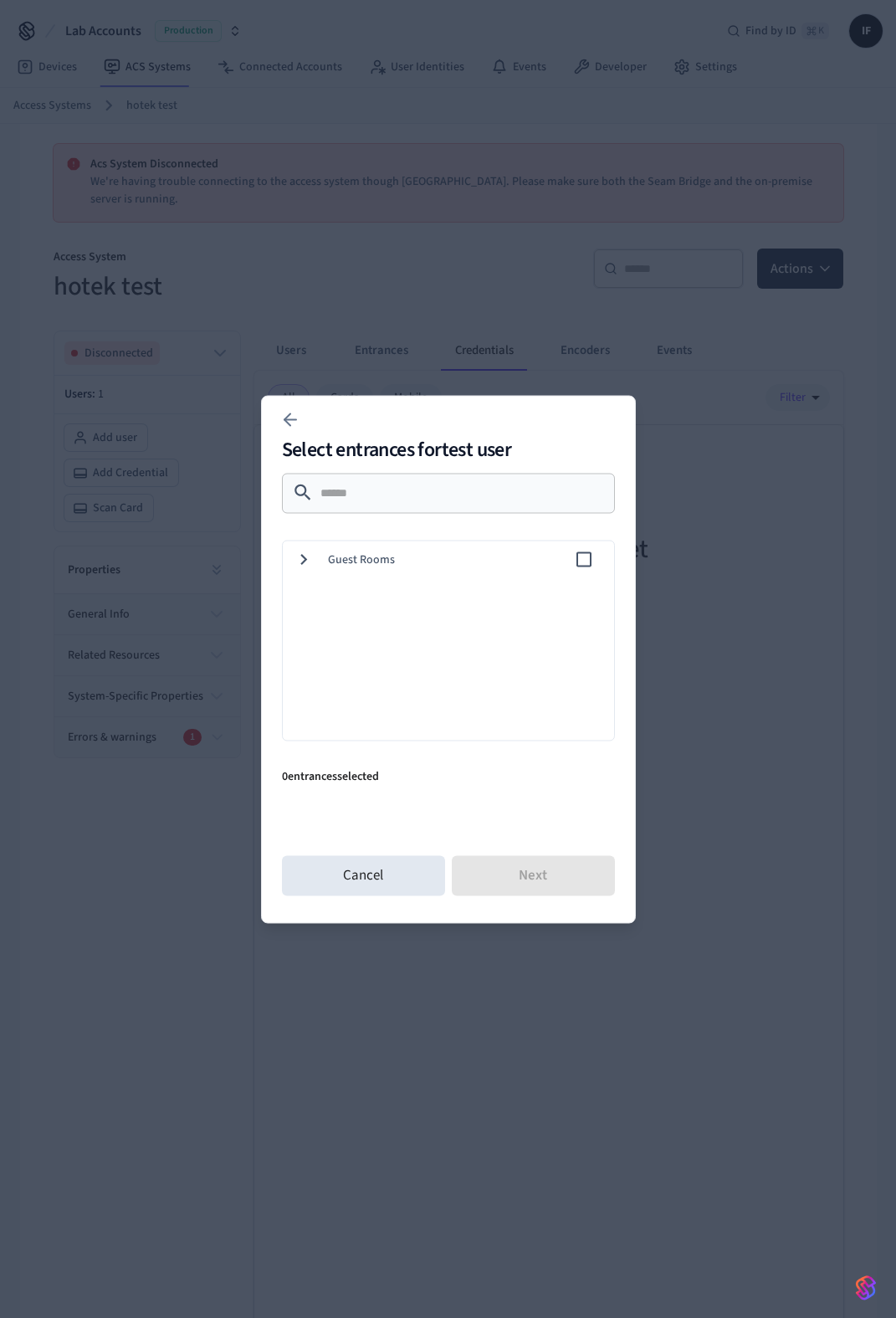
click at [365, 556] on span "Guest Rooms" at bounding box center [450, 559] width 246 height 18
click at [357, 557] on span "Guest Rooms" at bounding box center [450, 559] width 246 height 18
click at [303, 431] on button at bounding box center [290, 419] width 34 height 34
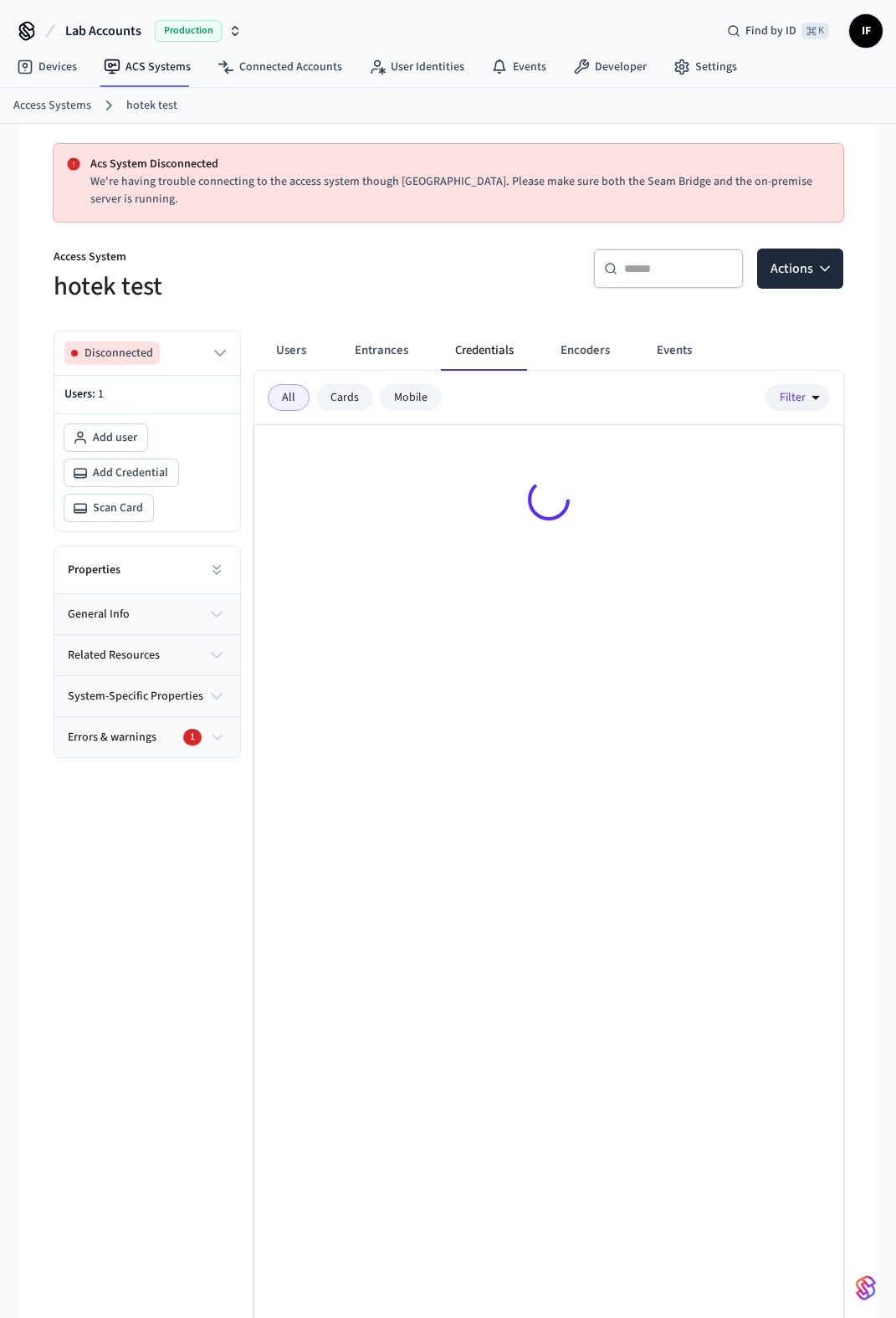
click at [429, 523] on div at bounding box center [548, 502] width 589 height 155
